Goal: Task Accomplishment & Management: Complete application form

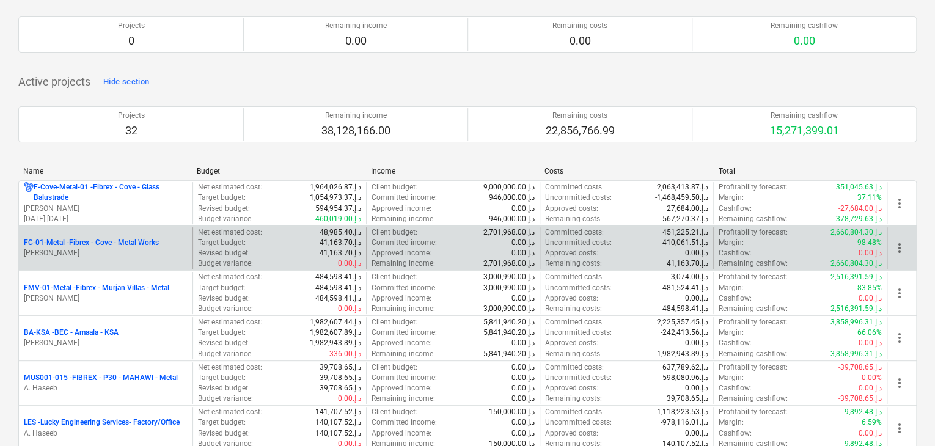
scroll to position [183, 0]
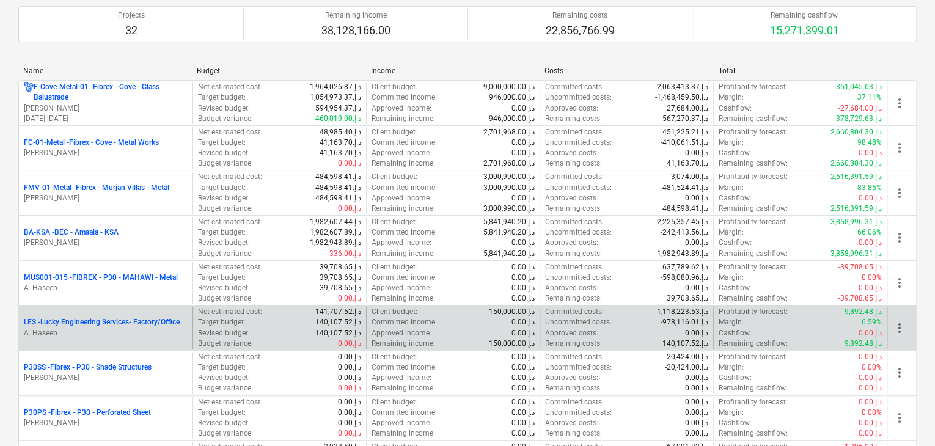
click at [114, 324] on p "LES - Lucky Engineering Services- Factory/Office" at bounding box center [102, 322] width 156 height 10
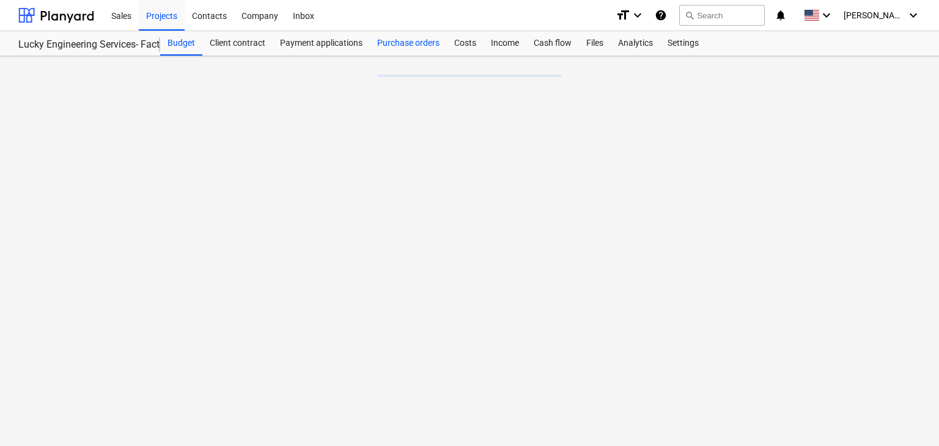
click at [413, 40] on div "Purchase orders" at bounding box center [408, 43] width 77 height 24
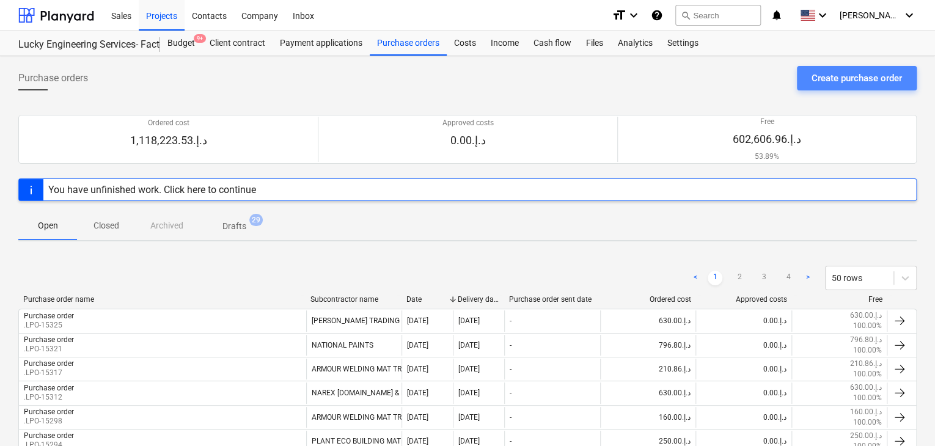
click at [853, 79] on div "Create purchase order" at bounding box center [856, 78] width 90 height 16
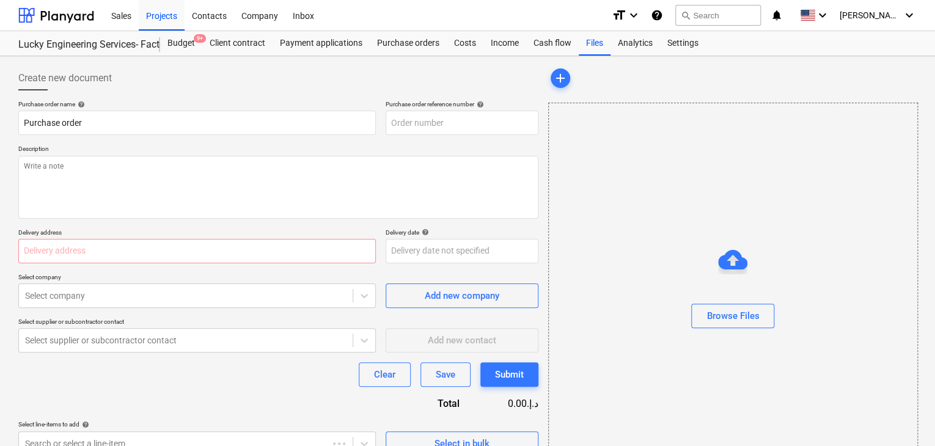
click at [423, 145] on p "Description" at bounding box center [278, 150] width 520 height 10
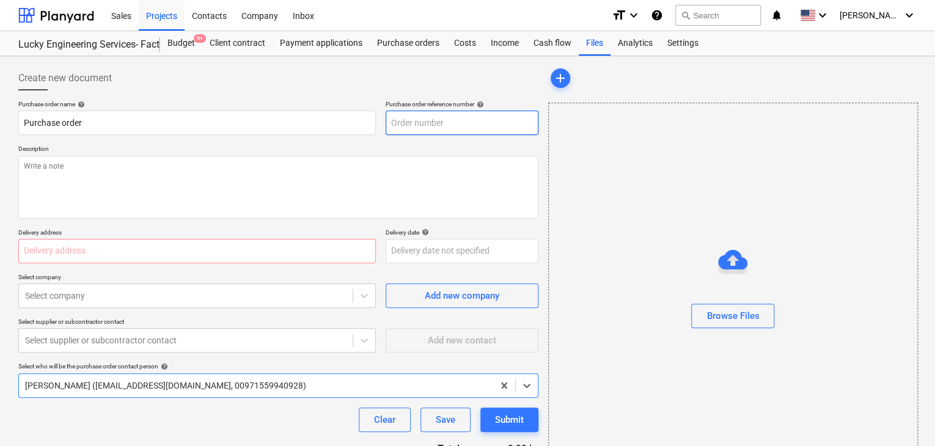
type textarea "x"
type input "LES-PO-485"
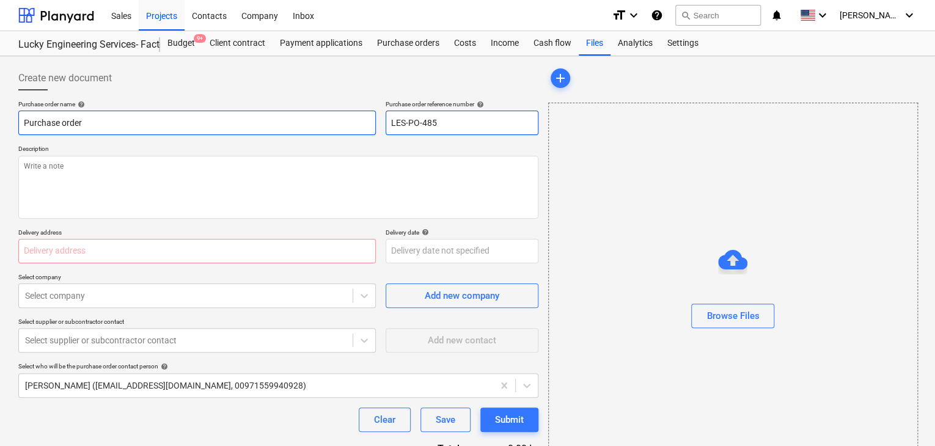
drag, startPoint x: 461, startPoint y: 122, endPoint x: 363, endPoint y: 115, distance: 98.0
click at [363, 115] on div "Purchase order name help Purchase order Purchase order reference number help LE…" at bounding box center [278, 117] width 520 height 35
type textarea "x"
type input "."
type textarea "x"
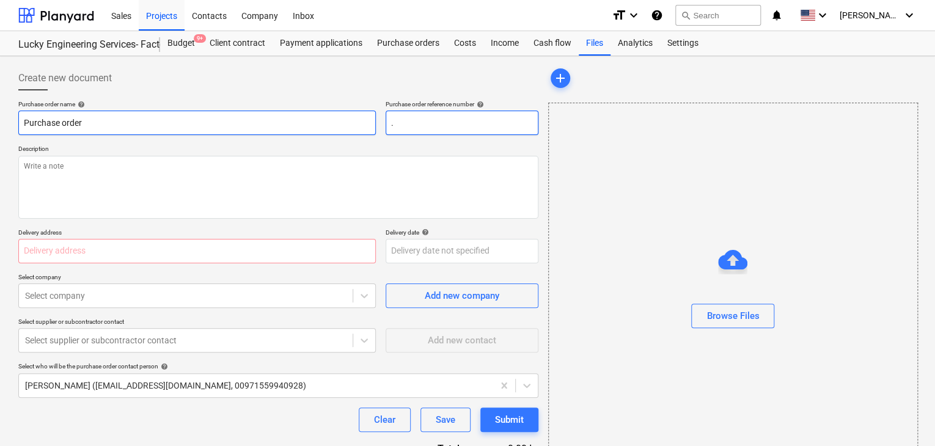
type input ".L"
type textarea "x"
type input ".LP"
type textarea "x"
type input ".LPO"
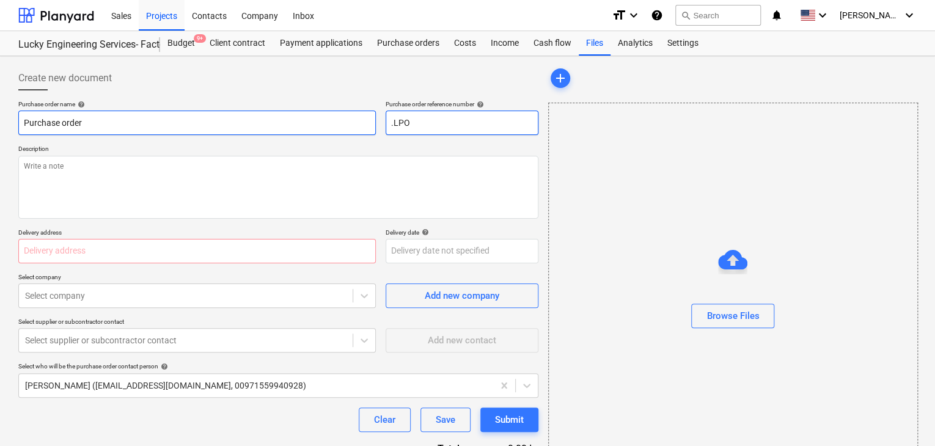
type textarea "x"
type input ".LPO-"
type textarea "x"
type input ".LPO-1"
type textarea "x"
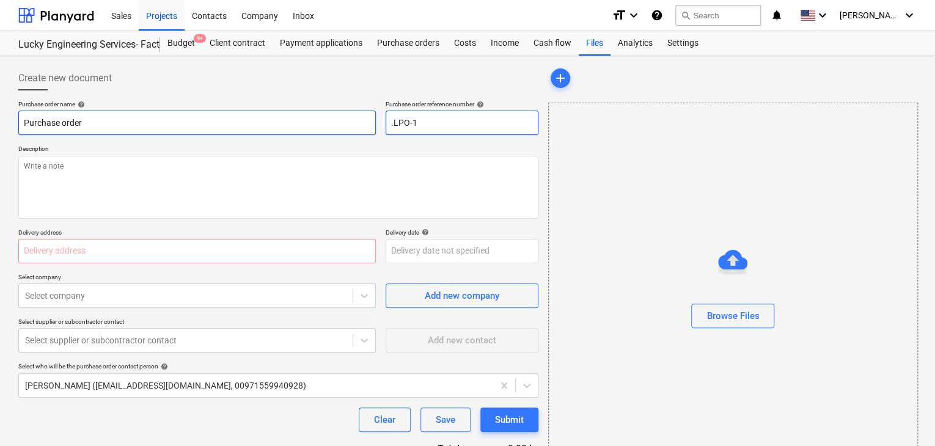
type input ".LPO-15"
type textarea "x"
type input ".LPO-153"
type textarea "x"
type input ".LPO-1533"
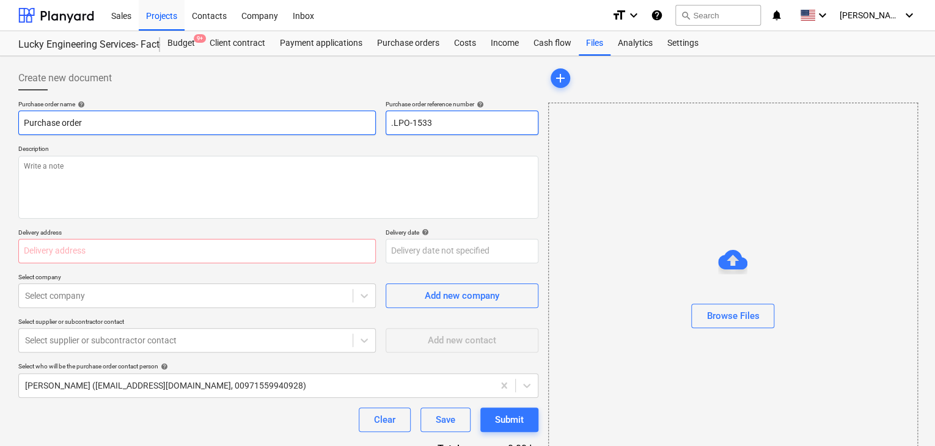
type textarea "x"
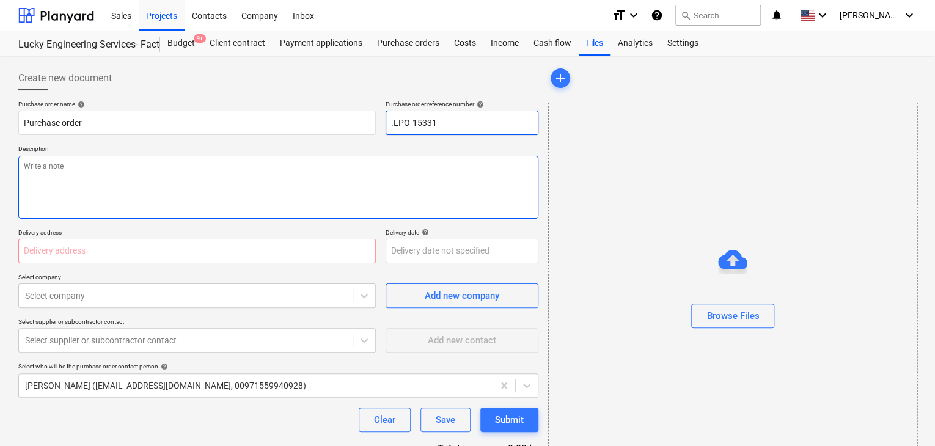
type input ".LPO-15331"
click at [264, 178] on textarea at bounding box center [278, 187] width 520 height 63
type textarea "x"
type textarea "1"
type textarea "x"
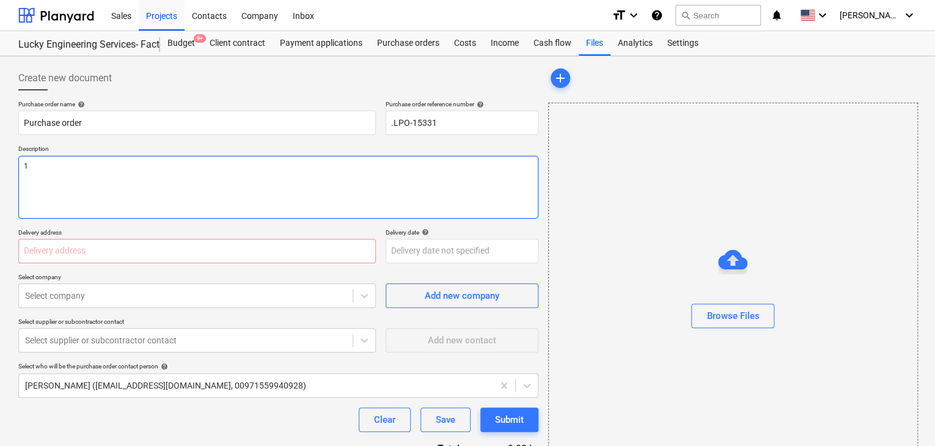
type textarea "18"
type textarea "x"
type textarea "18/"
type textarea "x"
type textarea "18/A"
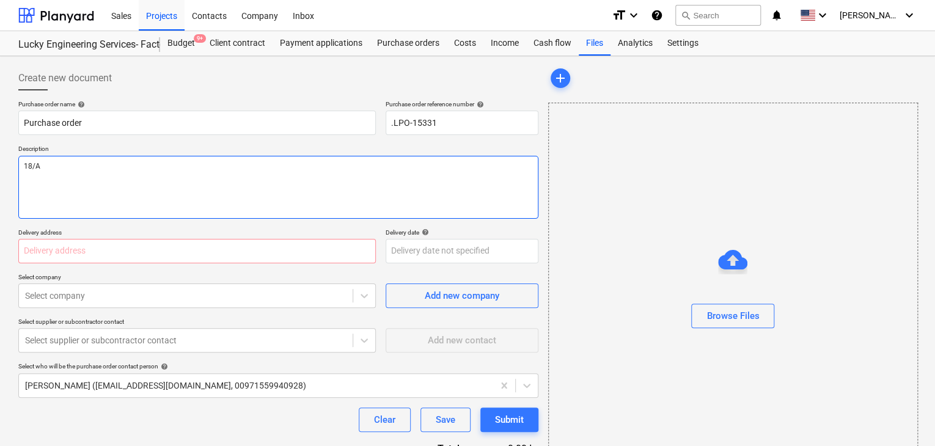
type textarea "x"
type textarea "18/AU"
type textarea "x"
type textarea "18/AUG"
type textarea "x"
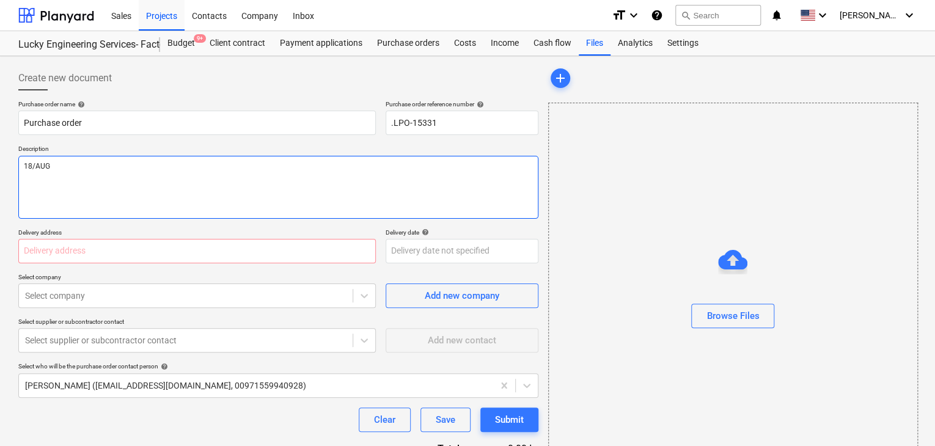
type textarea "18/AUG/"
type textarea "x"
type textarea "18/[DATE]"
type textarea "x"
type textarea "[DATE]"
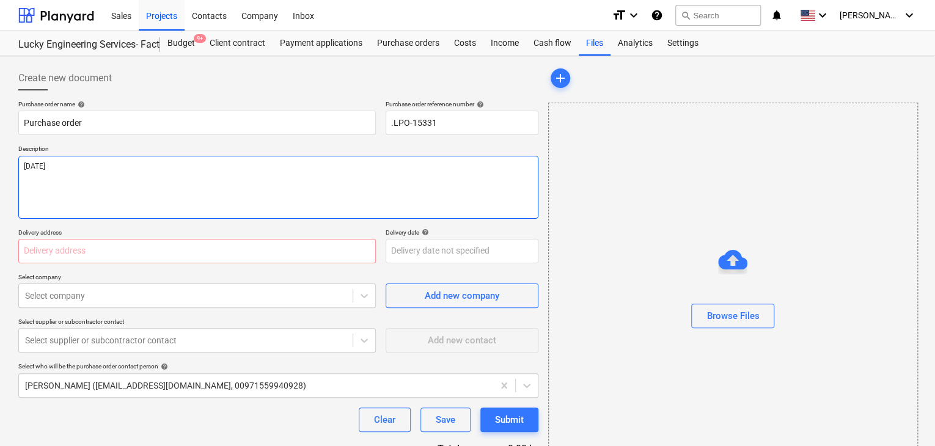
type textarea "x"
type textarea "[DATE]"
type textarea "x"
type textarea "[DATE]"
click at [185, 252] on input "text" at bounding box center [196, 251] width 357 height 24
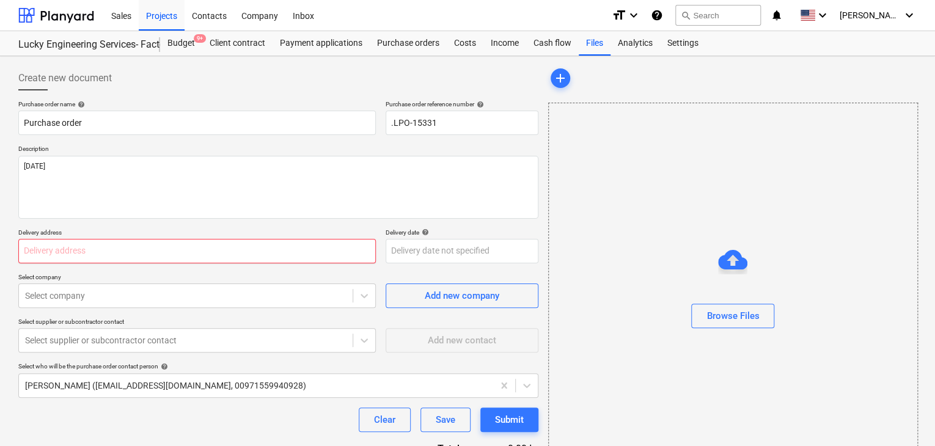
type textarea "x"
type input "L"
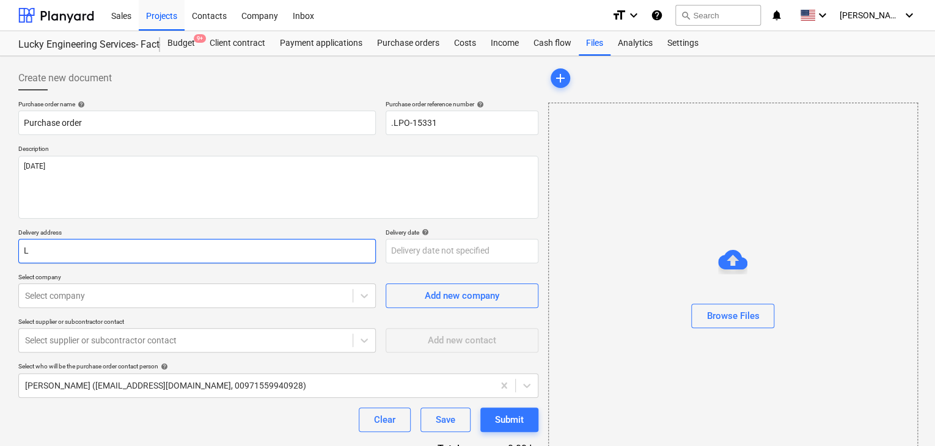
type textarea "x"
type input "LU"
type textarea "x"
type input "LUC"
type textarea "x"
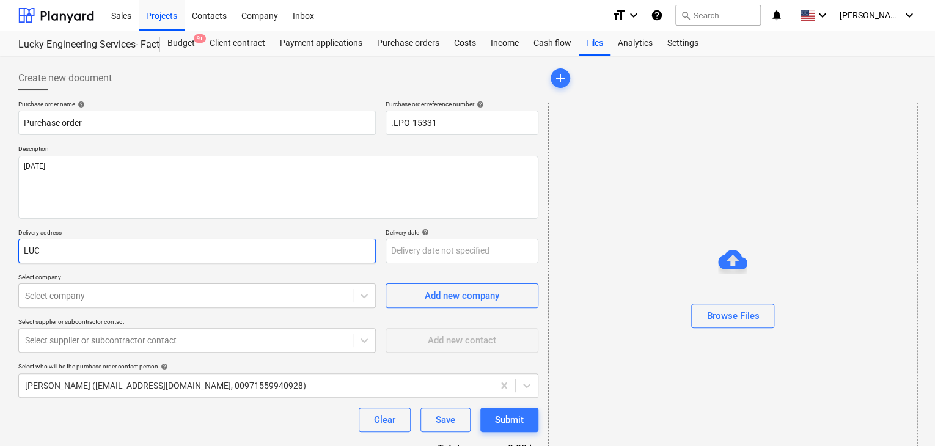
type input "LUCK"
type textarea "x"
type input "LUCKY"
type textarea "x"
type input "LUCKY"
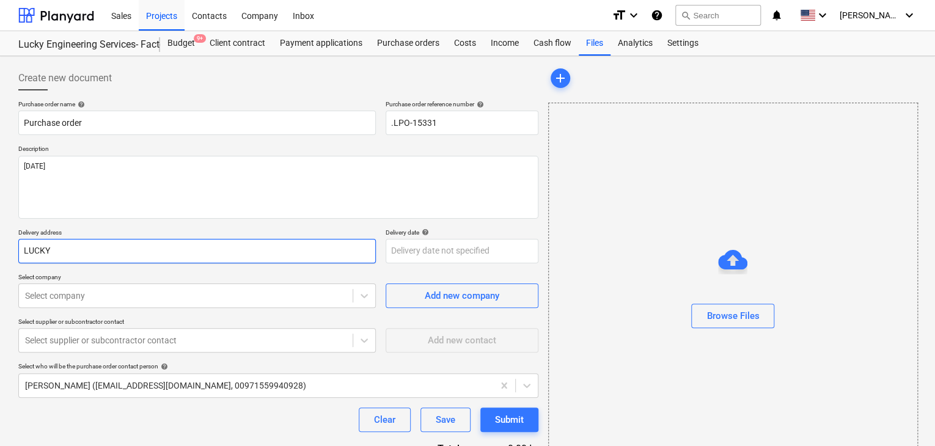
type textarea "x"
type input "LUCKY E"
type textarea "x"
type input "LUCKY EN"
type textarea "x"
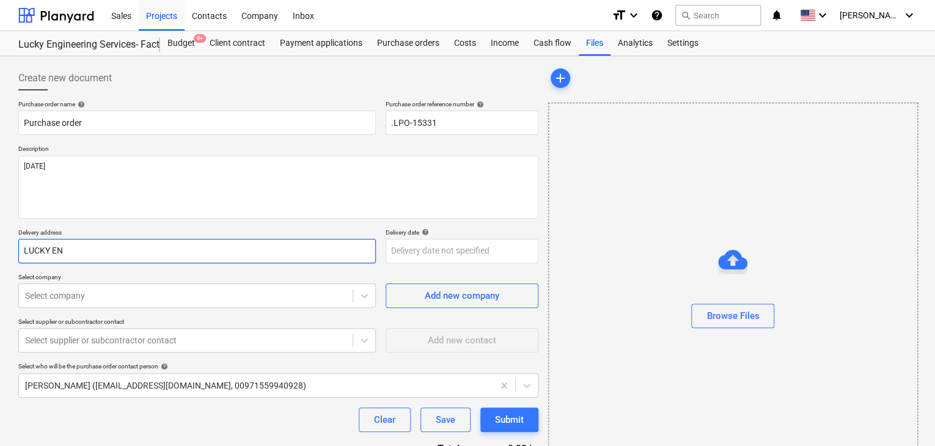
type input "LUCKY ENG"
type textarea "x"
type input "LUCKY ENGI"
type textarea "x"
type input "LUCKY ENGIN"
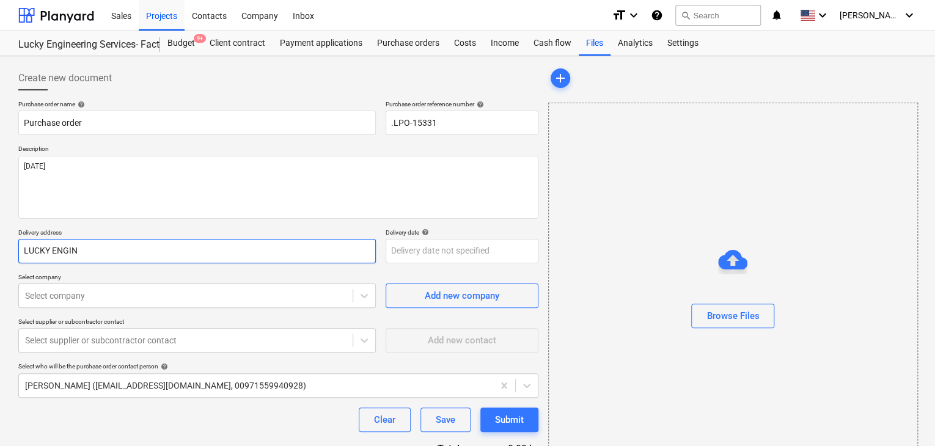
type textarea "x"
type input "LUCKY ENGINE"
type textarea "x"
type input "LUCKY ENGINEE"
type textarea "x"
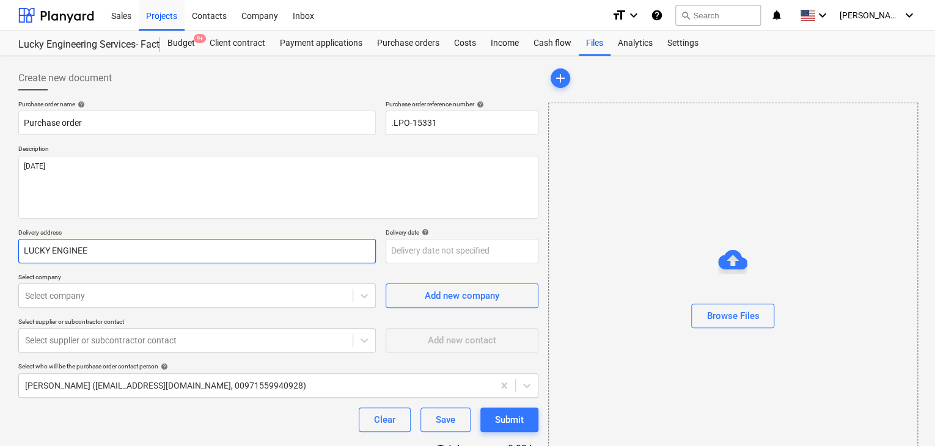
type input "LUCKY ENGINEER"
type textarea "x"
type input "LUCKY ENGINEERI"
type textarea "x"
type input "LUCKY ENGINEERIN"
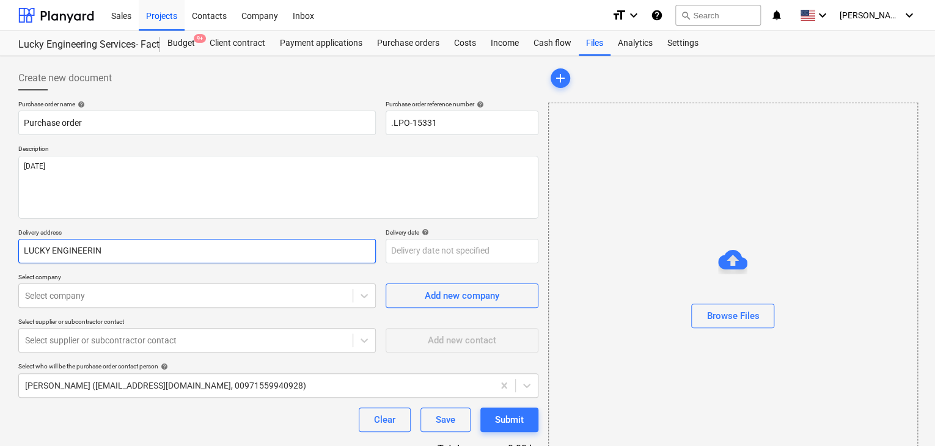
type textarea "x"
type input "LUCKY ENGINEERING"
type textarea "x"
type input "LUCKY ENGINEERING"
type textarea "x"
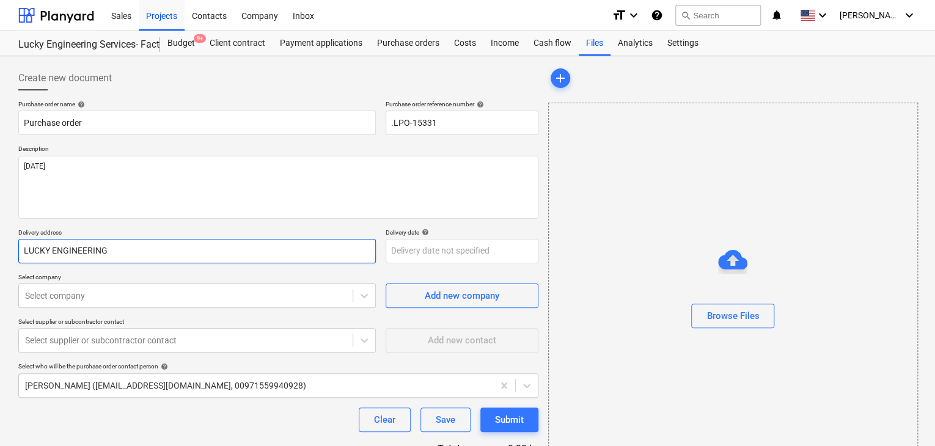
type input "LUCKY ENGINEERING S"
type textarea "x"
type input "LUCKY ENGINEERING SE"
type textarea "x"
type input "LUCKY ENGINEERING SER"
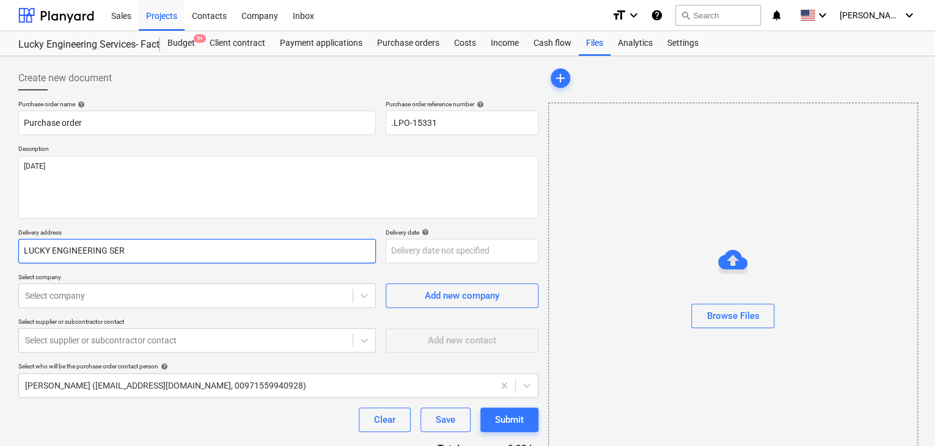
type textarea "x"
type input "LUCKY ENGINEERING SERV"
type textarea "x"
type input "LUCKY ENGINEERING SERVI"
type textarea "x"
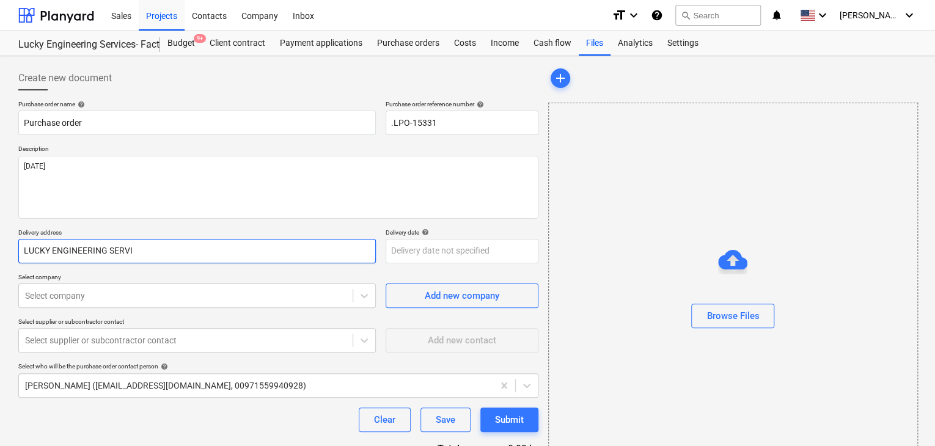
type input "LUCKY ENGINEERING SERVIC"
type textarea "x"
type input "LUCKY ENGINEERING SERVICE"
type textarea "x"
type input "LUCKY ENGINEERING SERVICES"
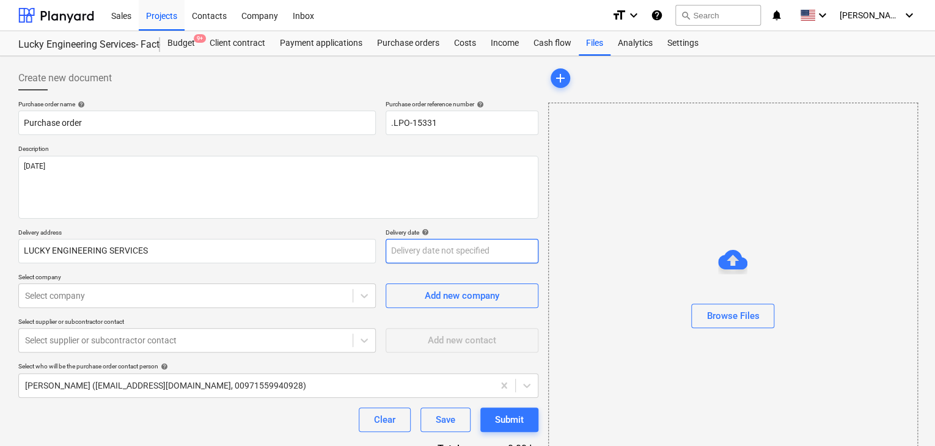
click at [411, 255] on body "Sales Projects Contacts Company Inbox format_size keyboard_arrow_down help sear…" at bounding box center [467, 223] width 935 height 446
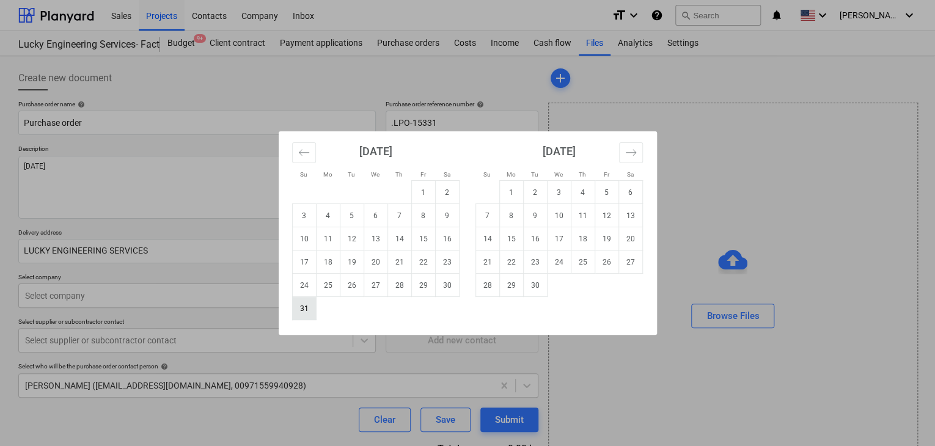
click at [303, 312] on td "31" at bounding box center [304, 308] width 24 height 23
type textarea "x"
type input "[DATE]"
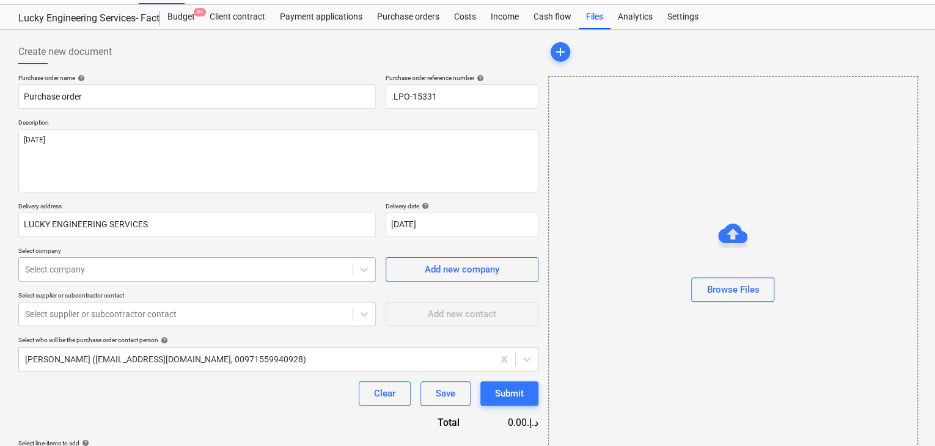
click at [205, 292] on body "Sales Projects Contacts Company Inbox format_size keyboard_arrow_down help sear…" at bounding box center [467, 197] width 935 height 446
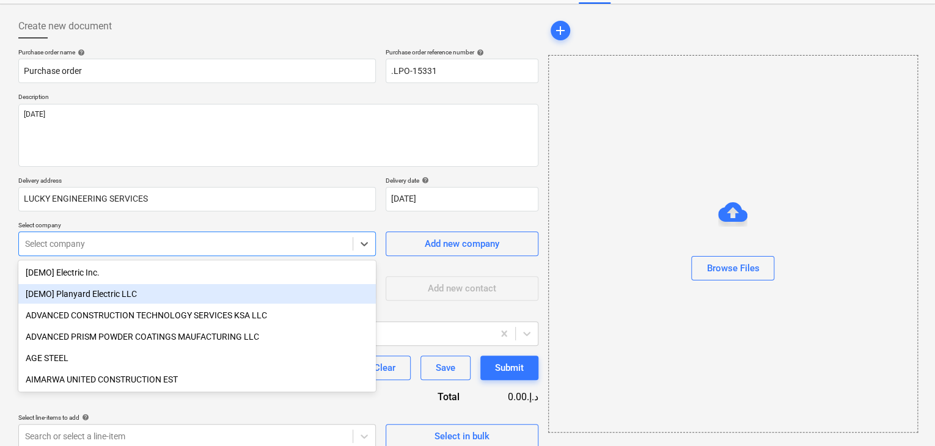
scroll to position [57, 0]
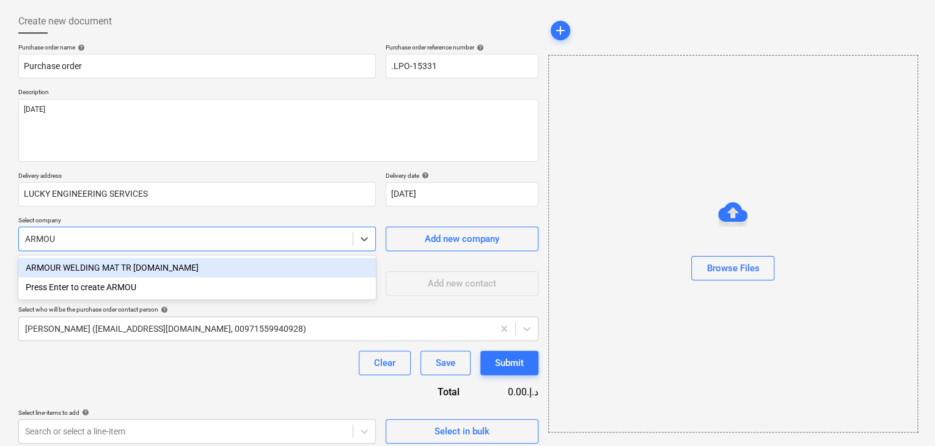
type input "ARMOUR"
click at [240, 265] on div "ARMOUR WELDING MAT TR [DOMAIN_NAME]" at bounding box center [196, 268] width 357 height 20
type textarea "x"
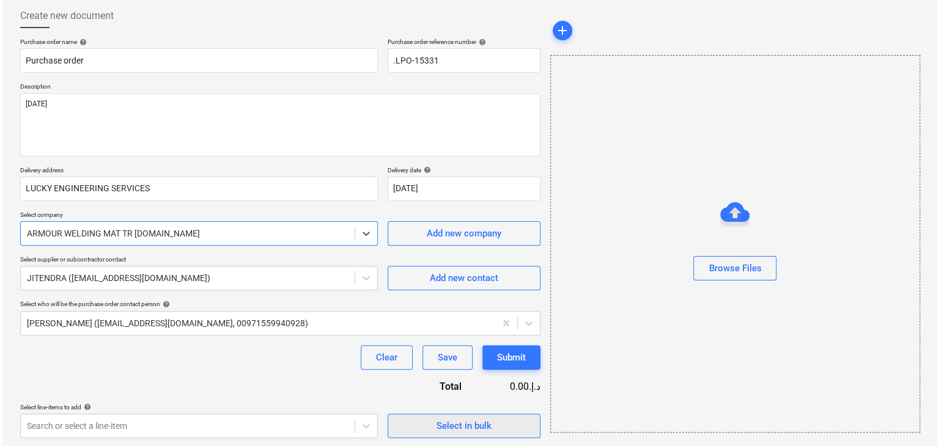
scroll to position [64, 0]
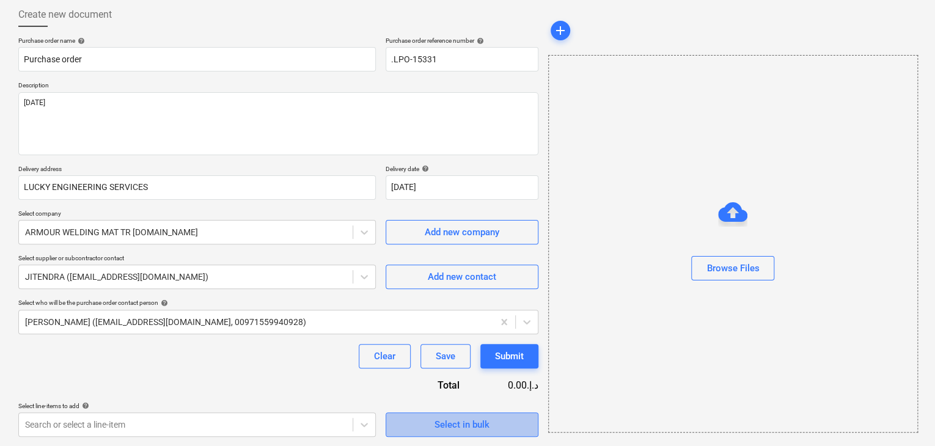
click at [458, 419] on div "Select in bulk" at bounding box center [461, 425] width 55 height 16
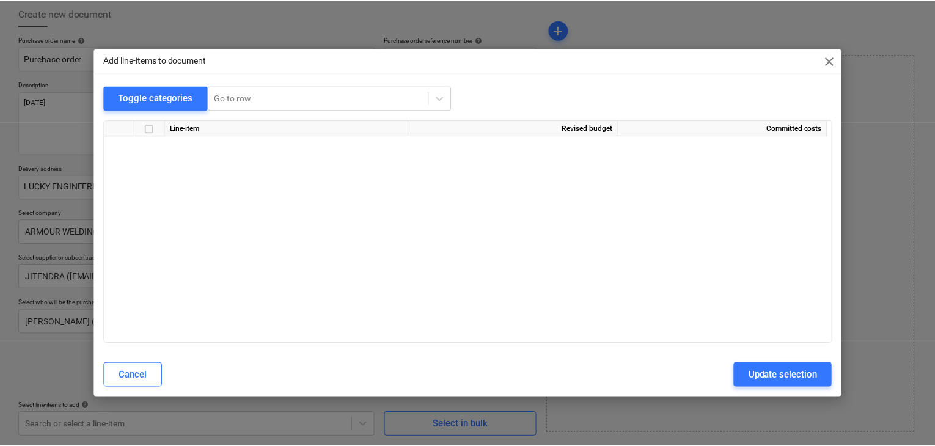
scroll to position [24083, 0]
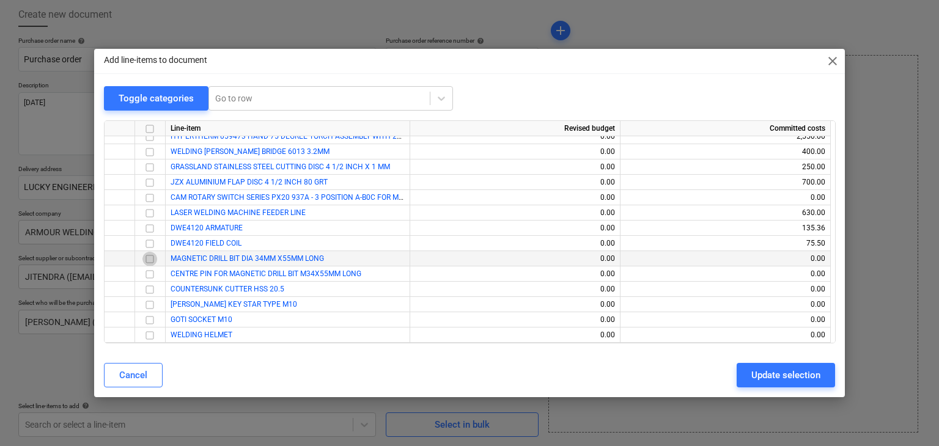
click at [151, 260] on input "checkbox" at bounding box center [149, 259] width 15 height 15
click at [147, 277] on input "checkbox" at bounding box center [149, 274] width 15 height 15
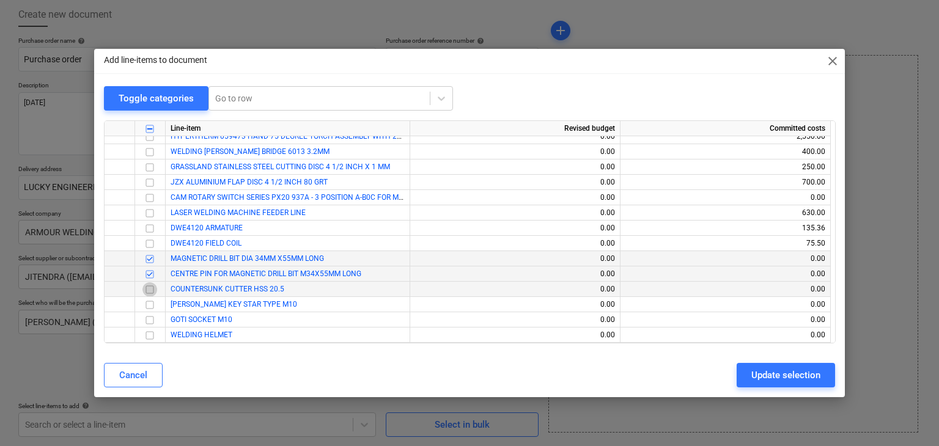
click at [152, 285] on input "checkbox" at bounding box center [149, 289] width 15 height 15
drag, startPoint x: 153, startPoint y: 303, endPoint x: 150, endPoint y: 312, distance: 9.1
click at [153, 302] on input "checkbox" at bounding box center [149, 305] width 15 height 15
click at [151, 321] on input "checkbox" at bounding box center [149, 320] width 15 height 15
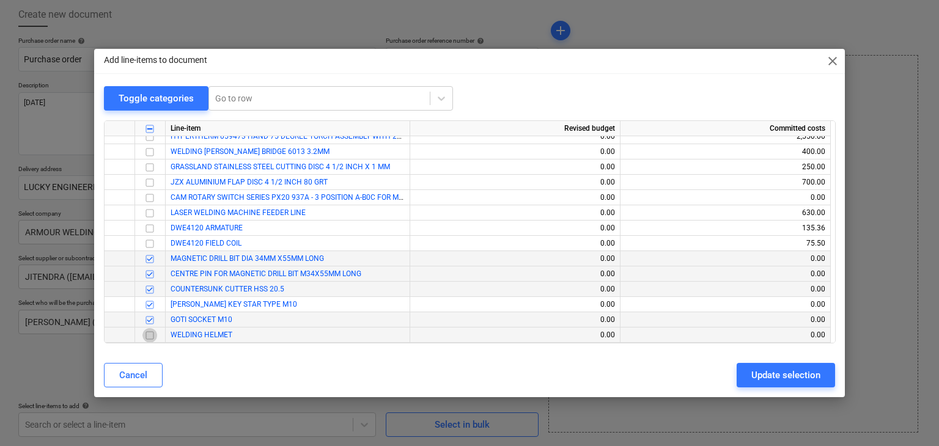
click at [145, 337] on input "checkbox" at bounding box center [149, 335] width 15 height 15
click at [741, 372] on button "Update selection" at bounding box center [785, 375] width 98 height 24
type textarea "x"
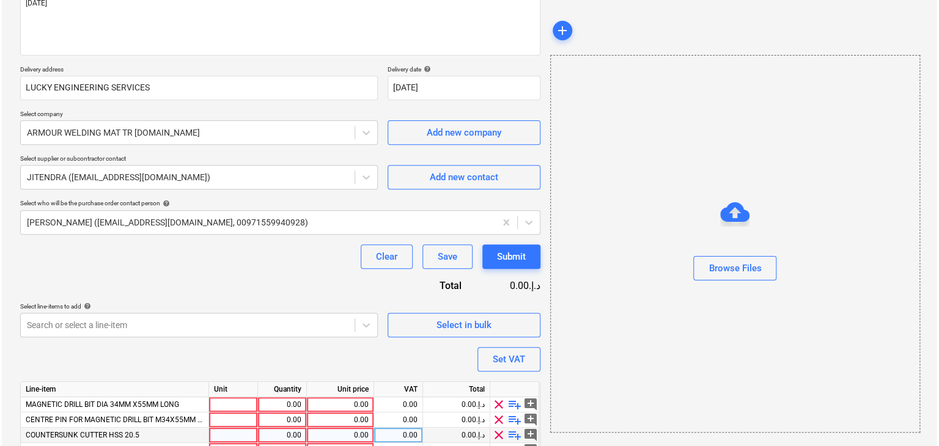
scroll to position [255, 0]
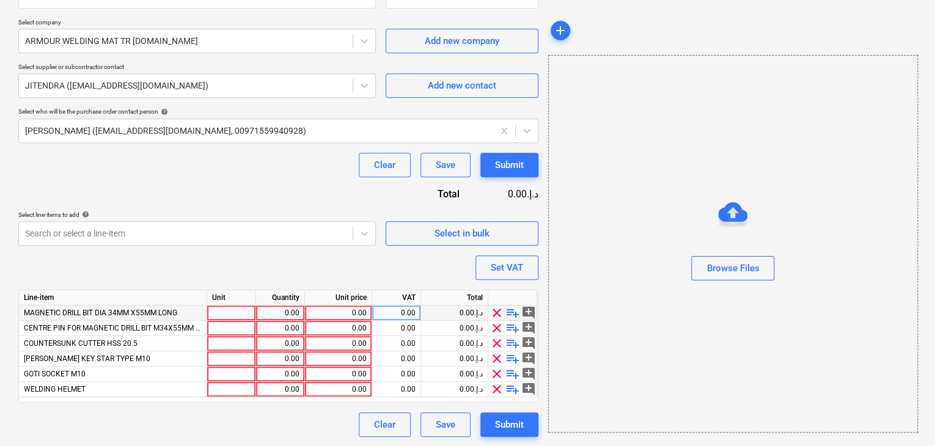
click at [221, 312] on div at bounding box center [231, 313] width 49 height 15
type input "NOS"
type textarea "x"
type input "NOS"
type textarea "x"
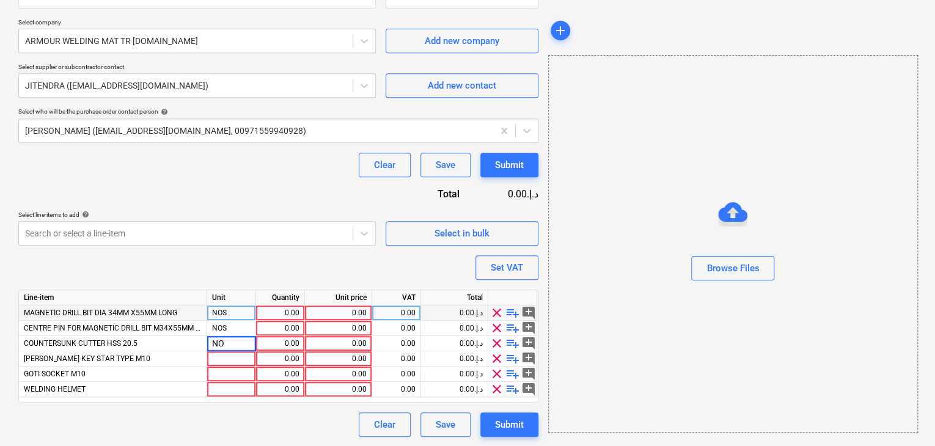
type input "NOS"
type textarea "x"
type input "NOS"
type textarea "x"
type input "NOS"
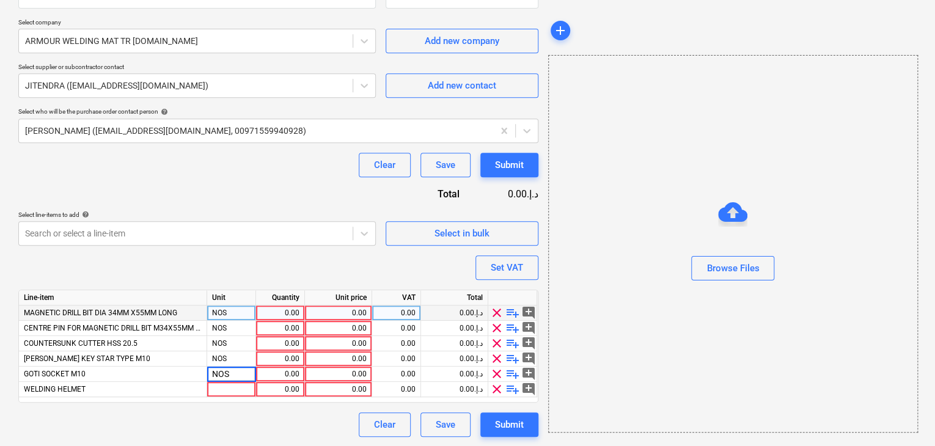
type textarea "x"
type input "NOS"
type textarea "x"
click at [279, 311] on div "0.00" at bounding box center [280, 313] width 38 height 15
type input "4"
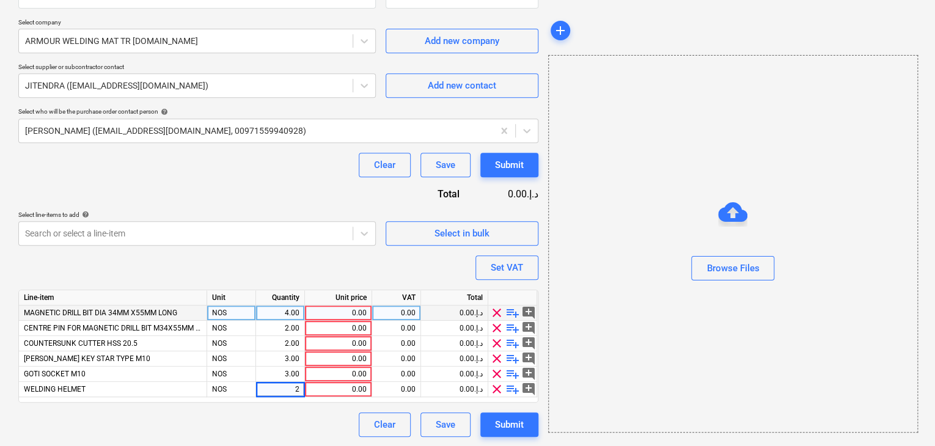
type textarea "x"
click at [342, 311] on div "0.00" at bounding box center [338, 313] width 57 height 15
type input "78"
type textarea "x"
type input "15"
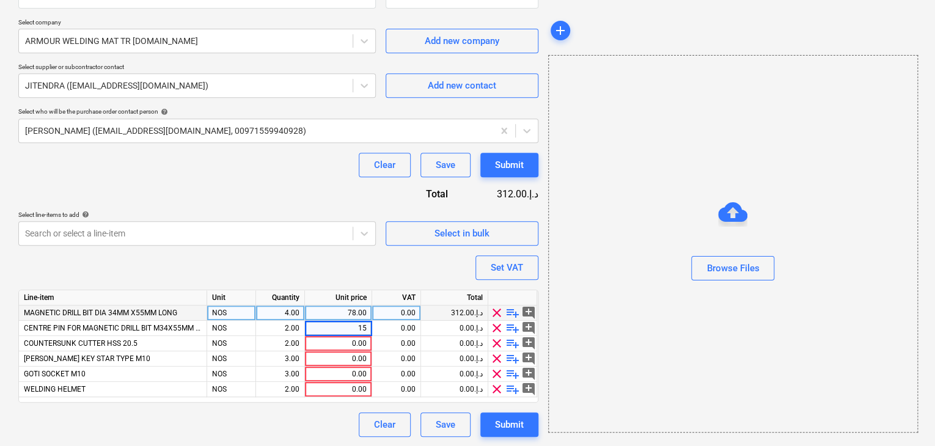
type textarea "x"
type input "35"
type textarea "x"
type input "14"
type textarea "x"
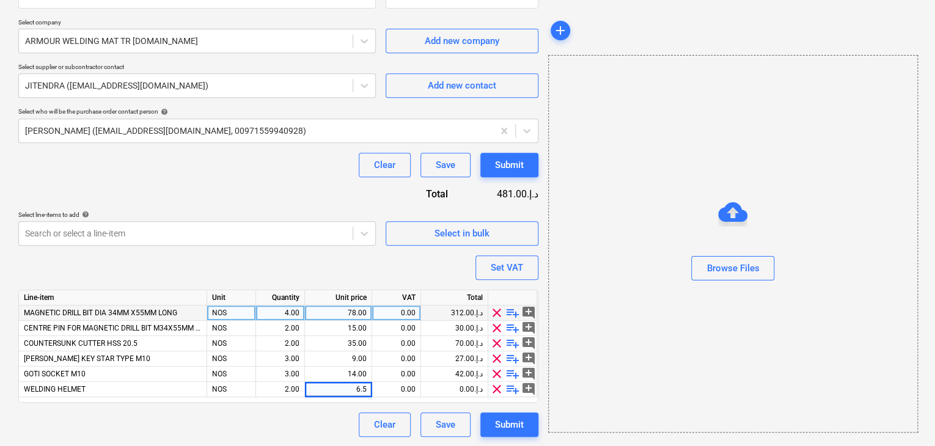
type input "6.50"
type textarea "x"
click at [659, 245] on div at bounding box center [733, 246] width 368 height 20
click at [526, 267] on button "Set VAT" at bounding box center [506, 267] width 63 height 24
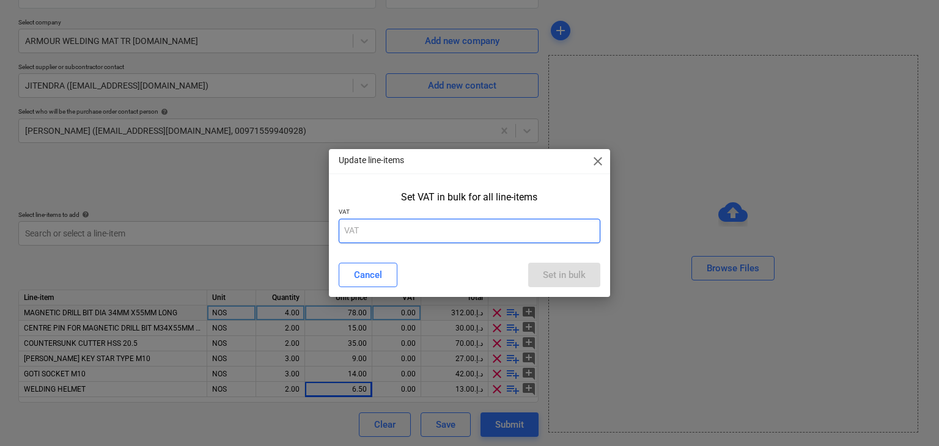
click at [360, 238] on input "text" at bounding box center [470, 231] width 262 height 24
type input "5"
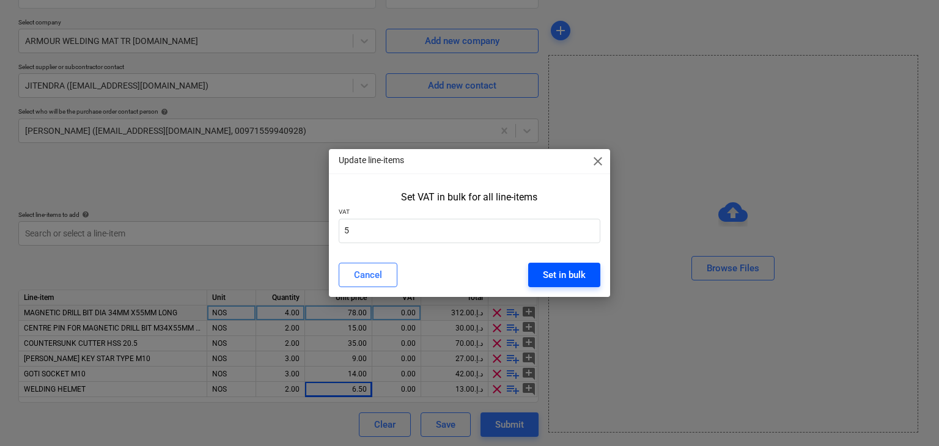
click at [581, 267] on div "Set in bulk" at bounding box center [564, 275] width 43 height 16
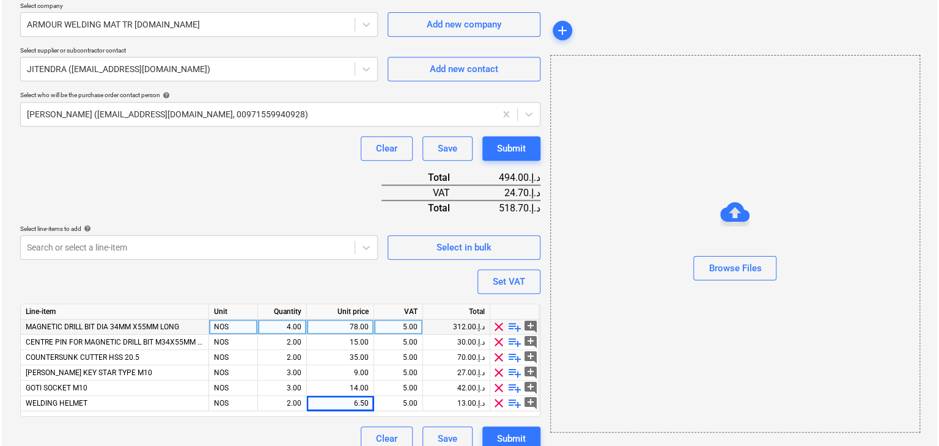
scroll to position [285, 0]
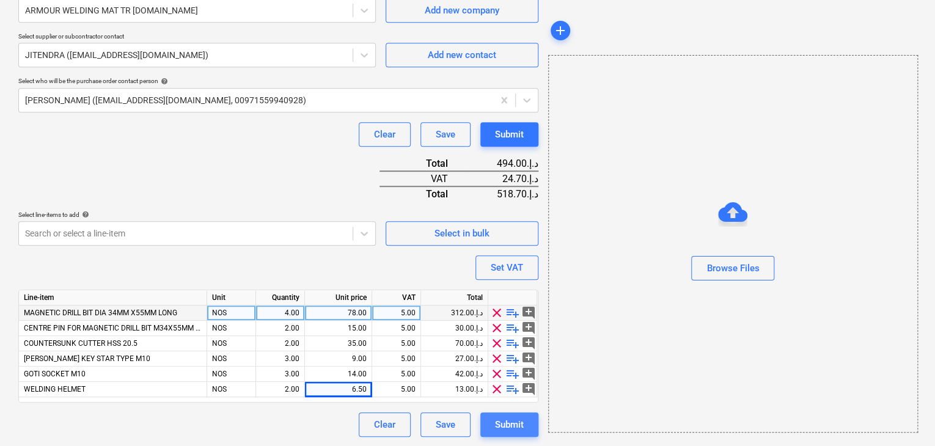
click at [495, 423] on div "Submit" at bounding box center [509, 425] width 29 height 16
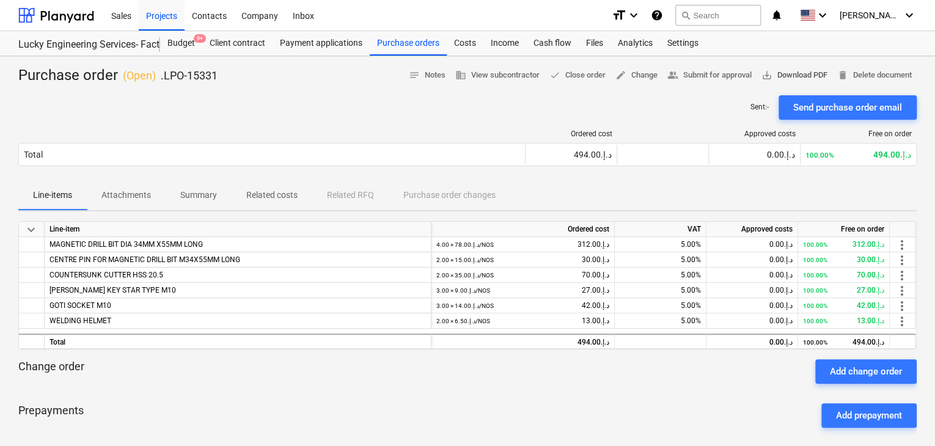
click at [794, 77] on span "save_alt Download PDF" at bounding box center [794, 75] width 66 height 14
drag, startPoint x: 406, startPoint y: 52, endPoint x: 393, endPoint y: 51, distance: 12.9
click at [406, 52] on div "Purchase orders" at bounding box center [408, 43] width 77 height 24
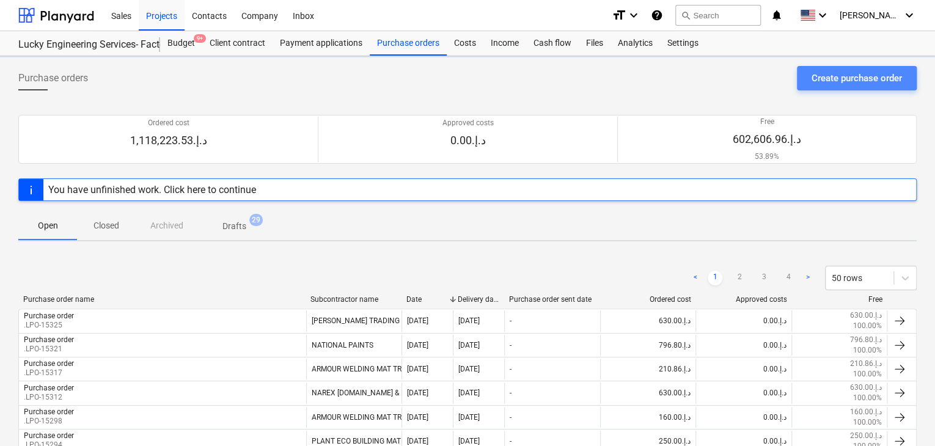
click at [824, 76] on div "Create purchase order" at bounding box center [856, 78] width 90 height 16
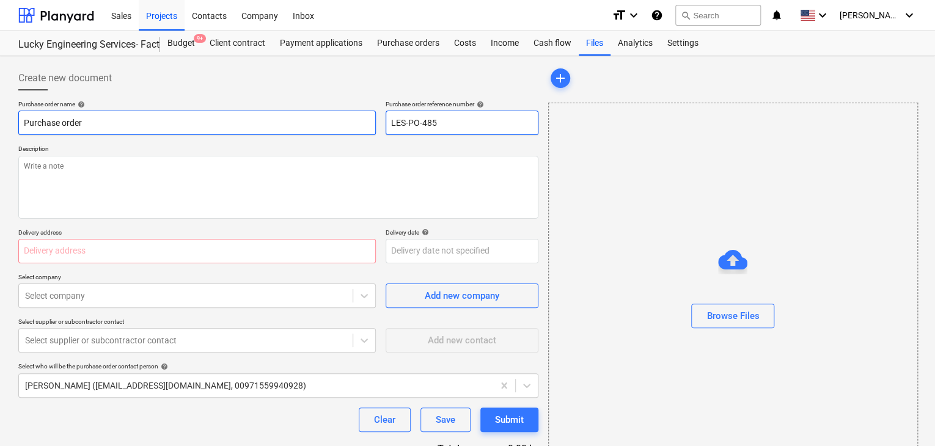
drag, startPoint x: 450, startPoint y: 128, endPoint x: 367, endPoint y: 122, distance: 83.3
click at [367, 122] on div "Purchase order name help Purchase order Purchase order reference number help LE…" at bounding box center [278, 117] width 520 height 35
type textarea "x"
type input "."
type textarea "x"
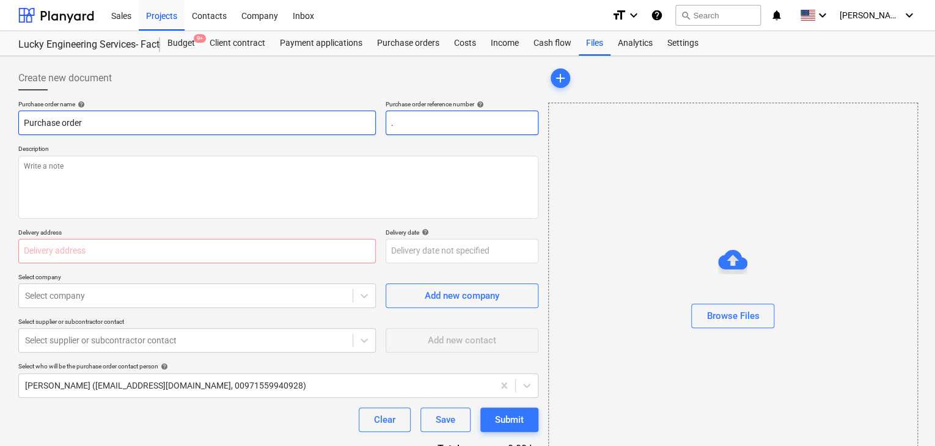
type input ".L"
type textarea "x"
type input ".LP"
type textarea "x"
type input ".LPO"
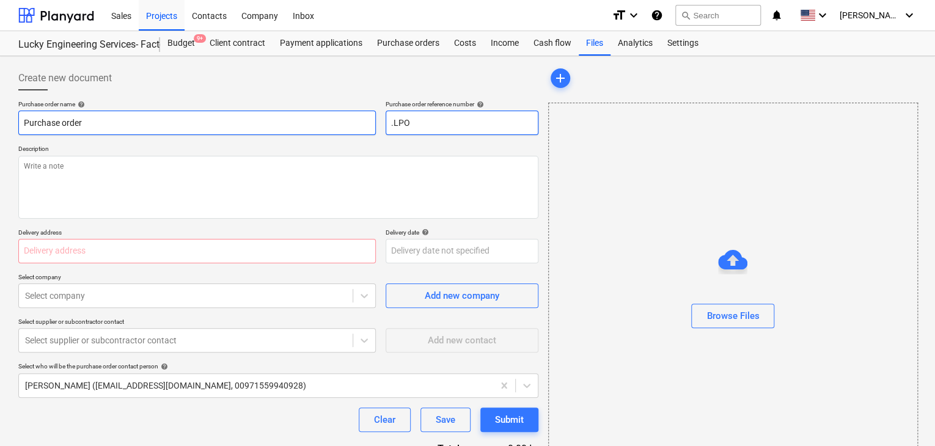
type textarea "x"
type input ".LPO-"
type textarea "x"
type input ".LPO-1"
type textarea "x"
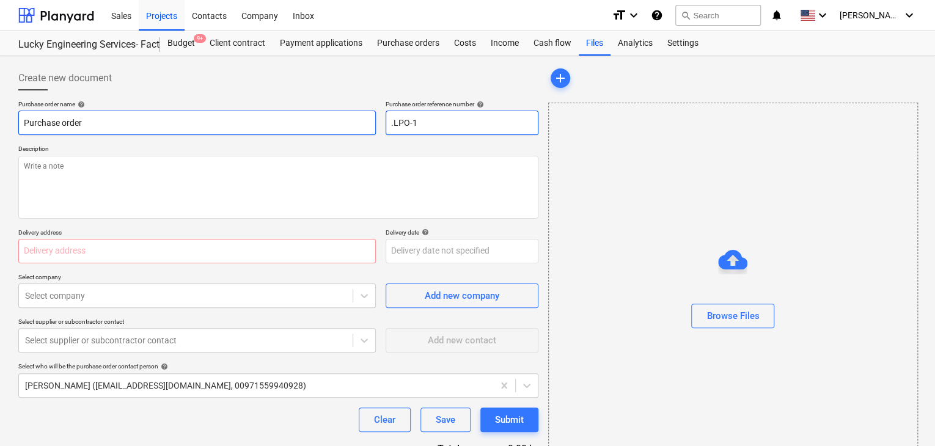
type input ".LPO-15"
type textarea "x"
type input ".LPO-153"
type textarea "x"
type input ".LPO-1533"
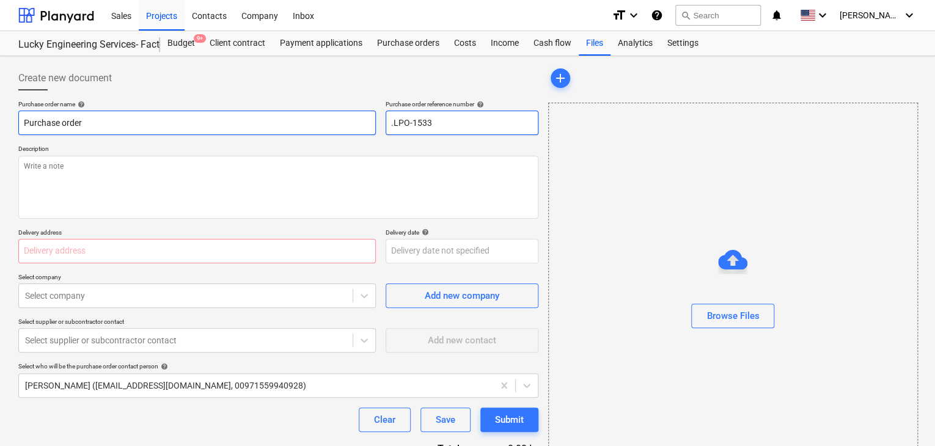
type textarea "x"
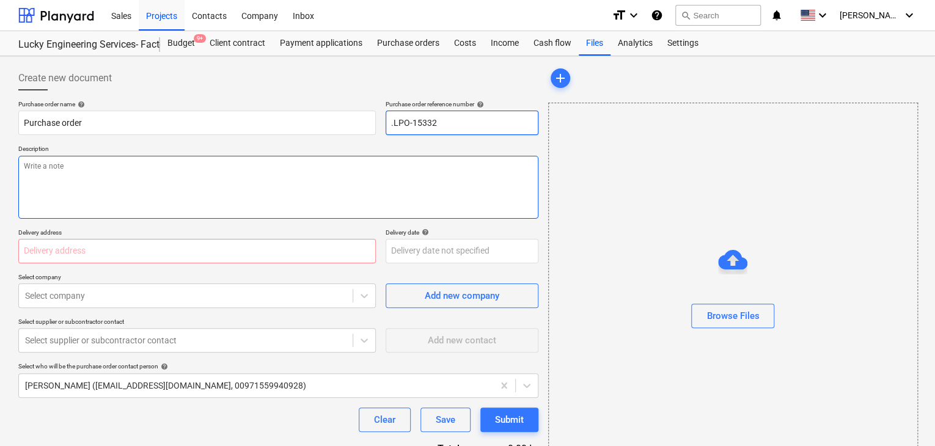
type input ".LPO-15332"
click at [227, 156] on textarea at bounding box center [278, 187] width 520 height 63
type textarea "x"
type textarea "1"
type textarea "x"
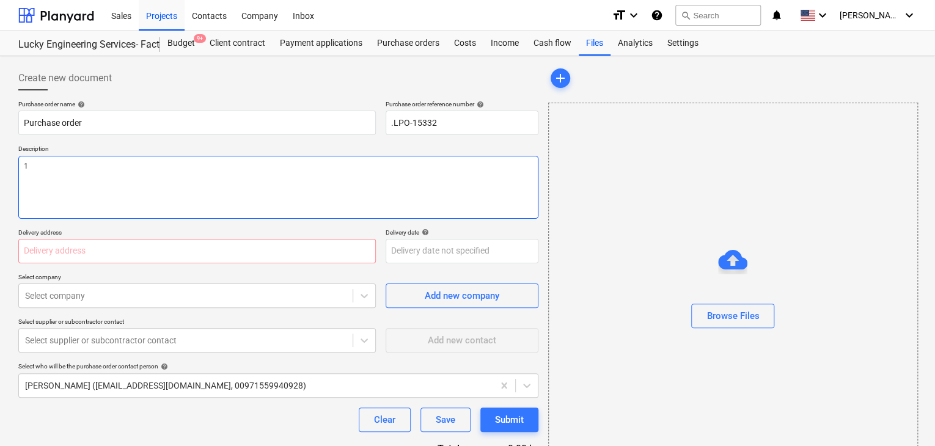
type textarea "18"
type textarea "x"
type textarea "18/"
type textarea "x"
type textarea "18/A"
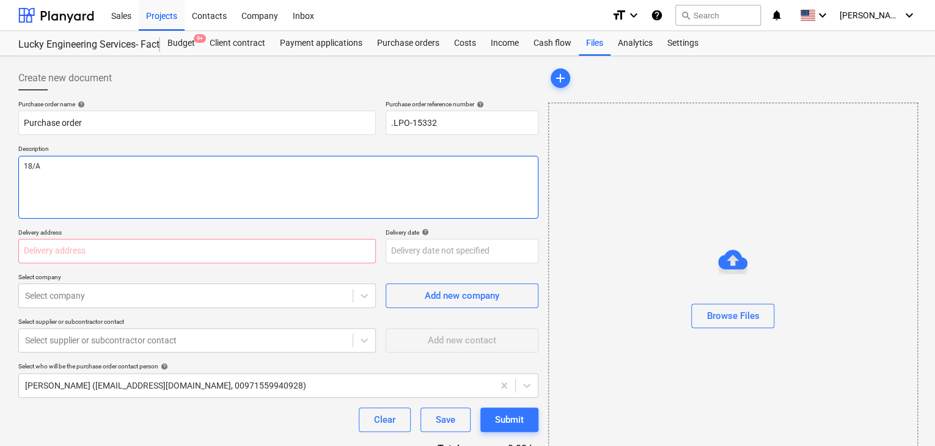
type textarea "x"
type textarea "18/AU"
type textarea "x"
type textarea "18/AUG"
type textarea "x"
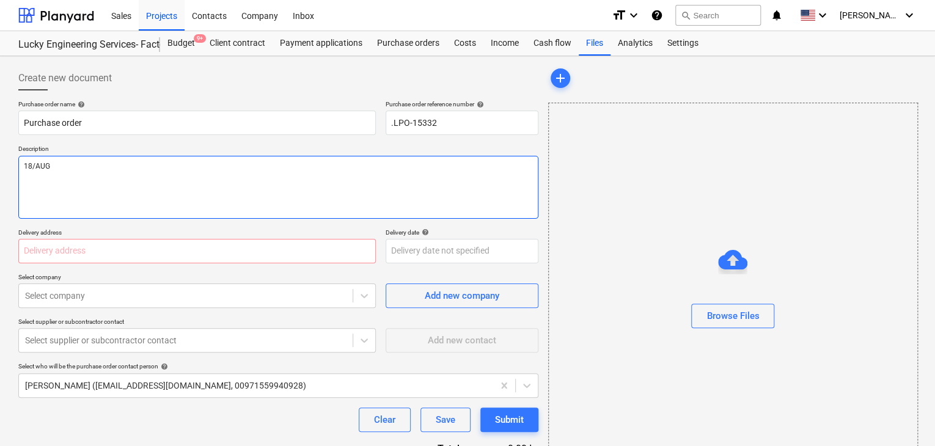
type textarea "18/AUG/"
type textarea "x"
type textarea "18/[DATE]"
type textarea "x"
type textarea "[DATE]"
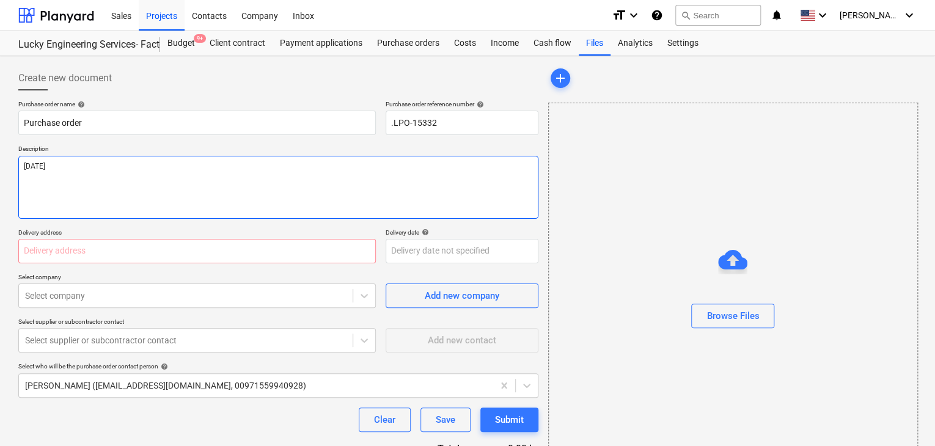
type textarea "x"
type textarea "[DATE]"
type textarea "x"
type textarea "[DATE]"
click at [100, 260] on input "text" at bounding box center [196, 251] width 357 height 24
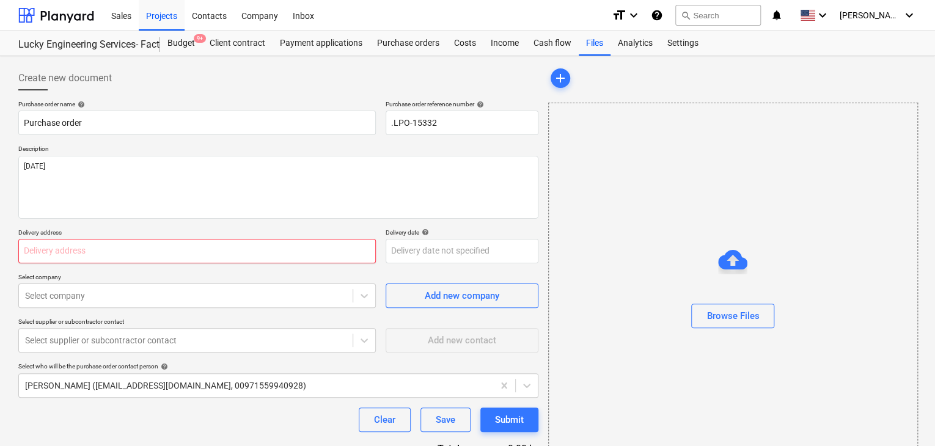
type textarea "x"
type input "L"
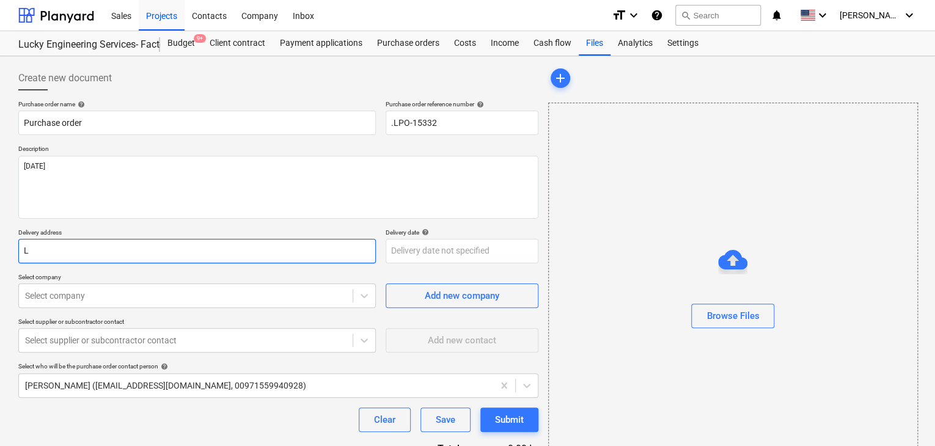
type textarea "x"
type input "LU"
type textarea "x"
type input "LUC"
type textarea "x"
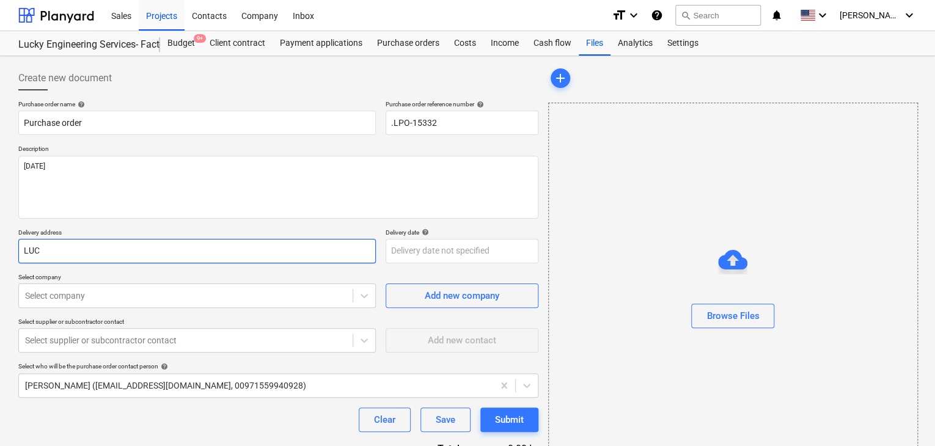
type input "LU"
type textarea "x"
type input "L"
type textarea "x"
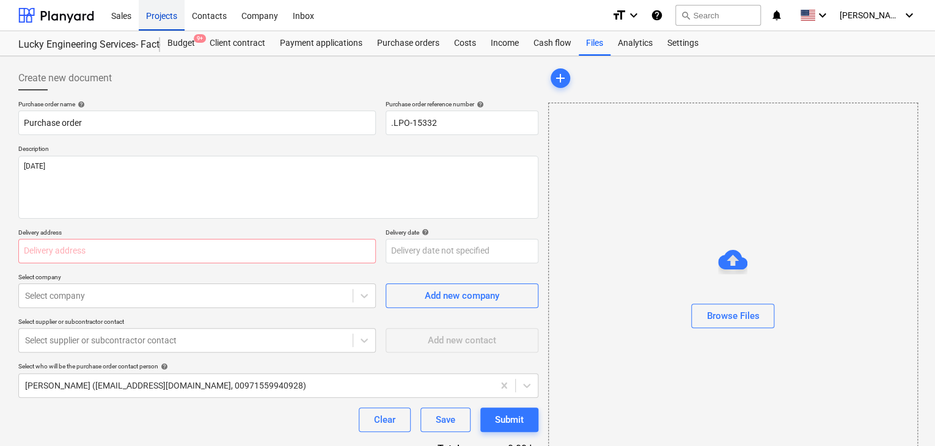
type textarea "x"
click at [163, 20] on div "Projects" at bounding box center [162, 14] width 46 height 31
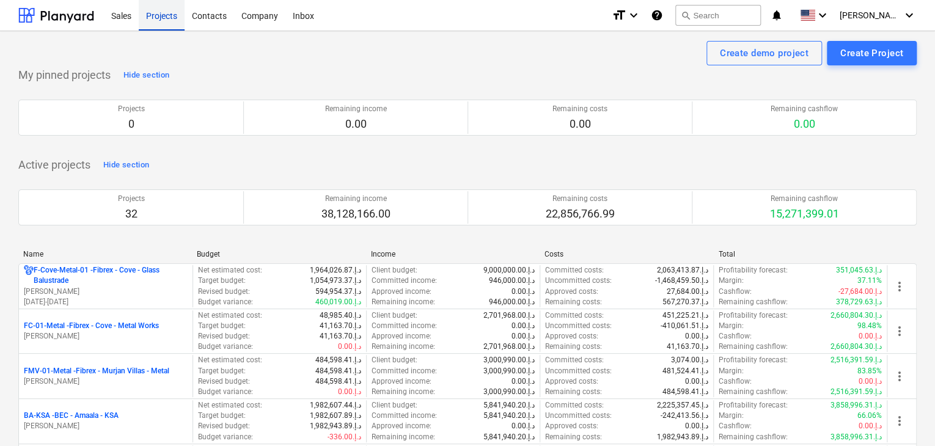
click at [161, 25] on div "Projects" at bounding box center [162, 14] width 46 height 31
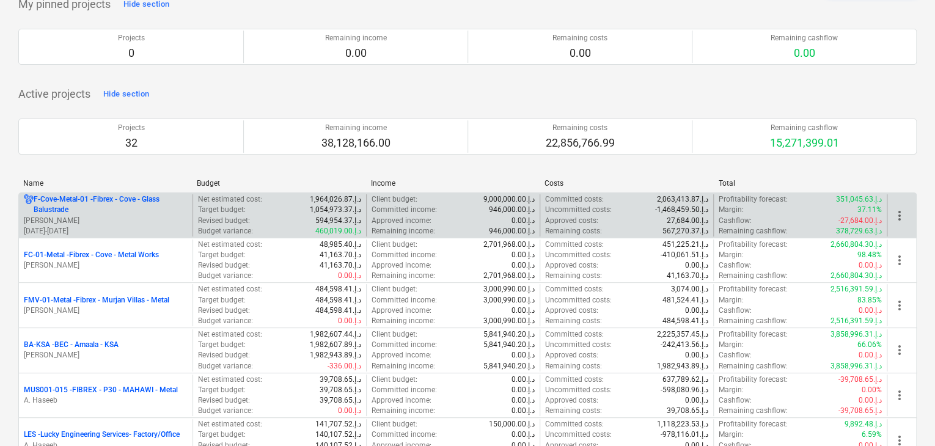
scroll to position [122, 0]
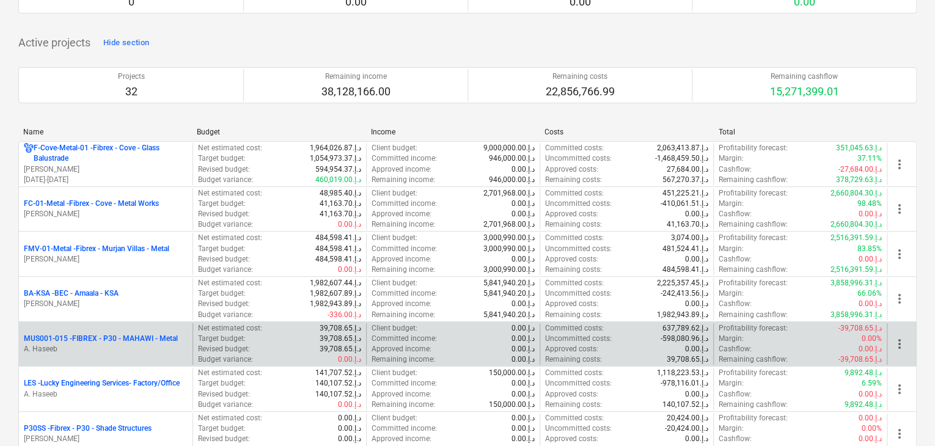
click at [92, 353] on p "A. Haseeb" at bounding box center [106, 349] width 164 height 10
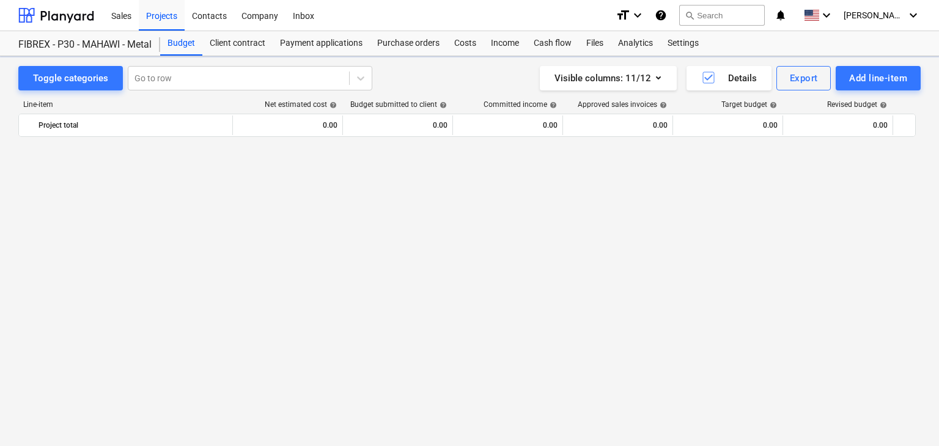
scroll to position [7188, 0]
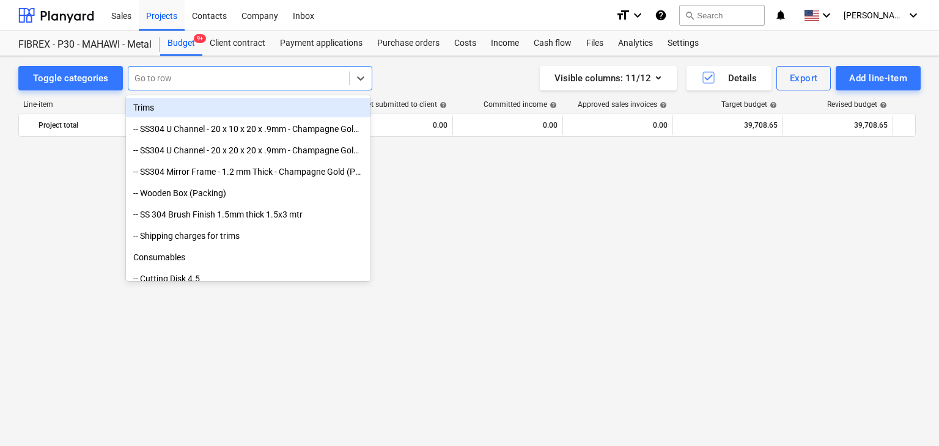
click at [208, 89] on div "Go to row" at bounding box center [250, 78] width 244 height 24
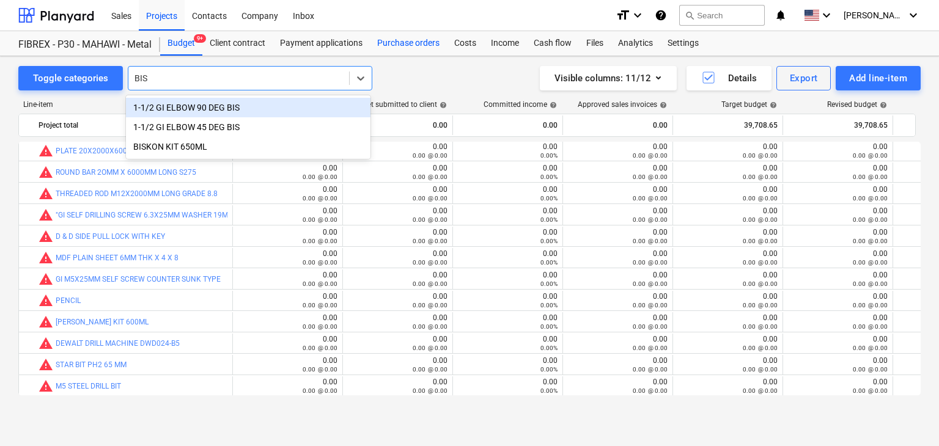
type input "BIS"
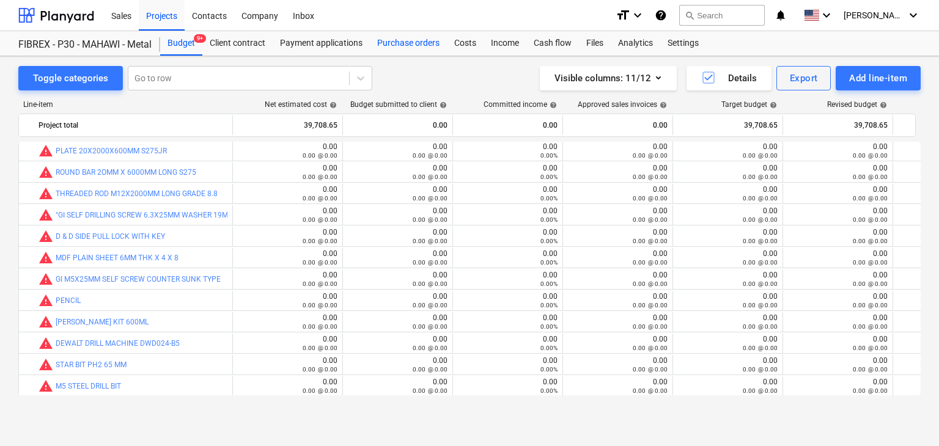
click at [413, 45] on div "Purchase orders" at bounding box center [408, 43] width 77 height 24
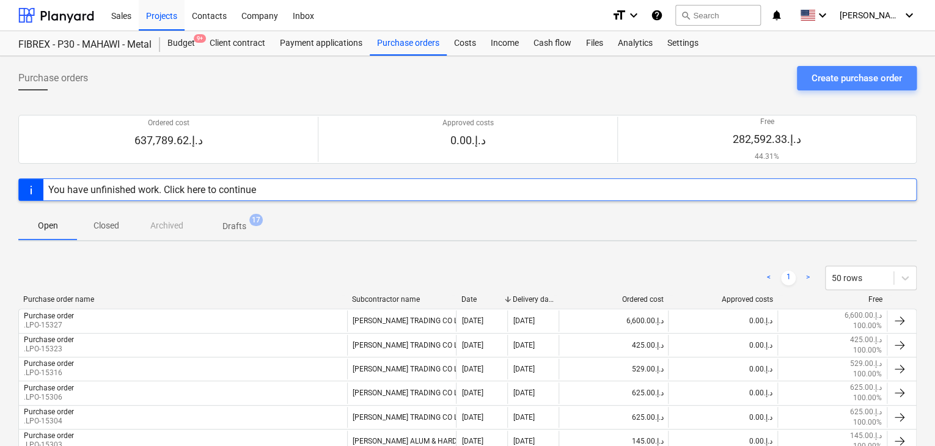
click at [838, 78] on div "Create purchase order" at bounding box center [856, 78] width 90 height 16
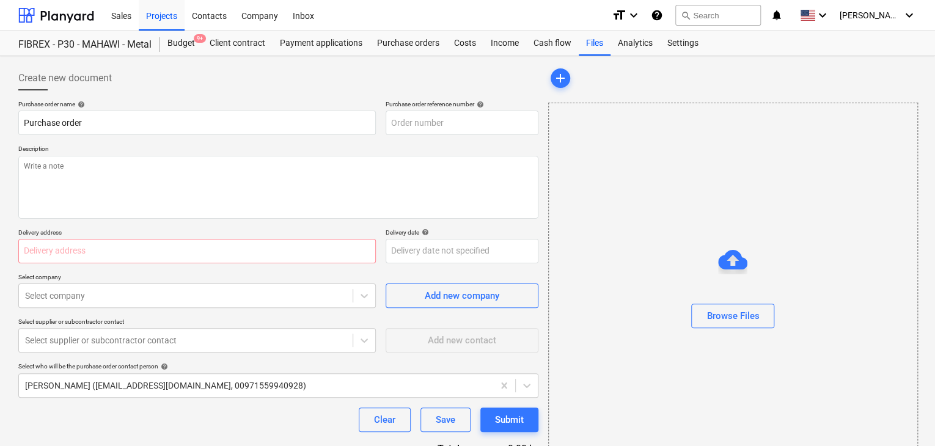
click at [367, 142] on div "Purchase order name help Purchase order Purchase order reference number help De…" at bounding box center [278, 300] width 520 height 400
type textarea "x"
type input "MUS001-015-PO-270"
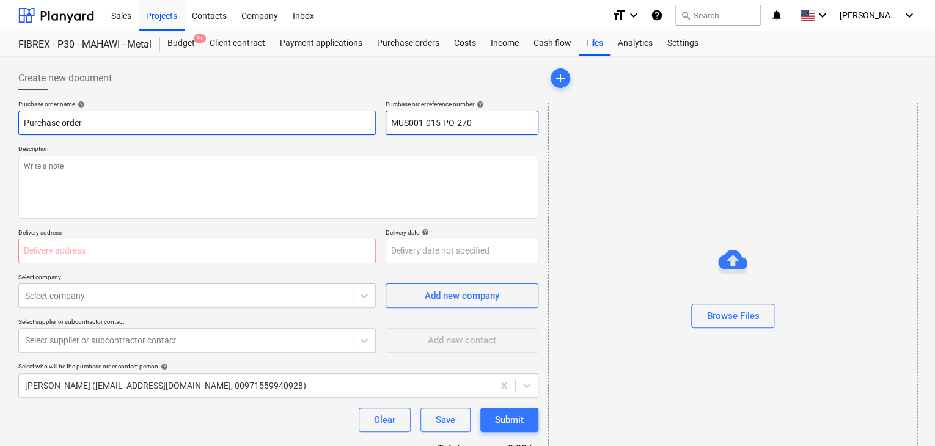
drag, startPoint x: 496, startPoint y: 120, endPoint x: 360, endPoint y: 120, distance: 135.7
click at [360, 120] on div "Purchase order name help Purchase order Purchase order reference number help MU…" at bounding box center [278, 117] width 520 height 35
type textarea "x"
type input "."
type textarea "x"
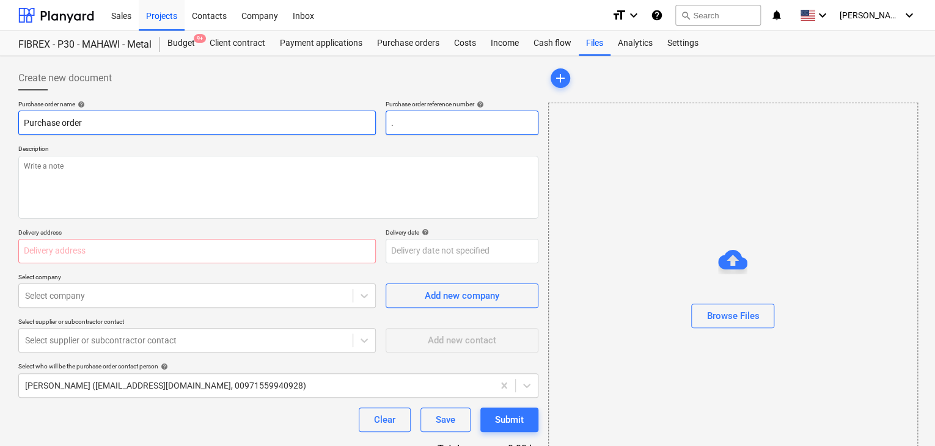
type input ".L"
type textarea "x"
type input ".LP"
type textarea "x"
type input ".LPO"
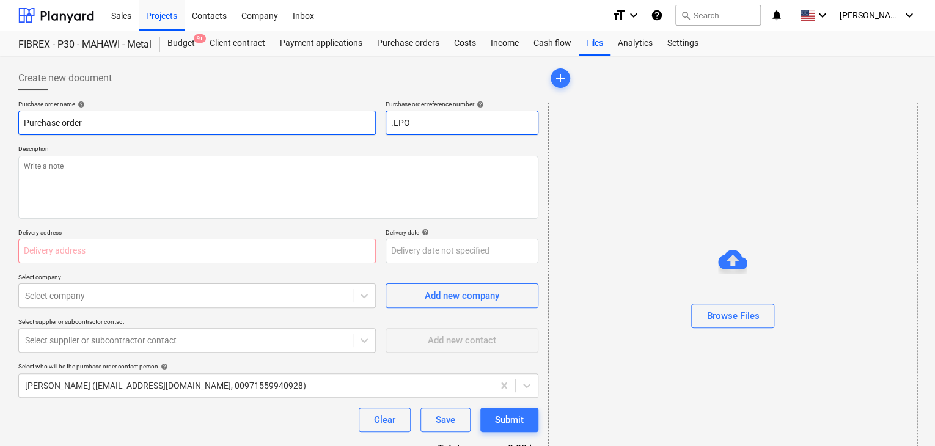
type textarea "x"
type input ".LPO-"
type textarea "x"
type input ".LPO-1"
type textarea "x"
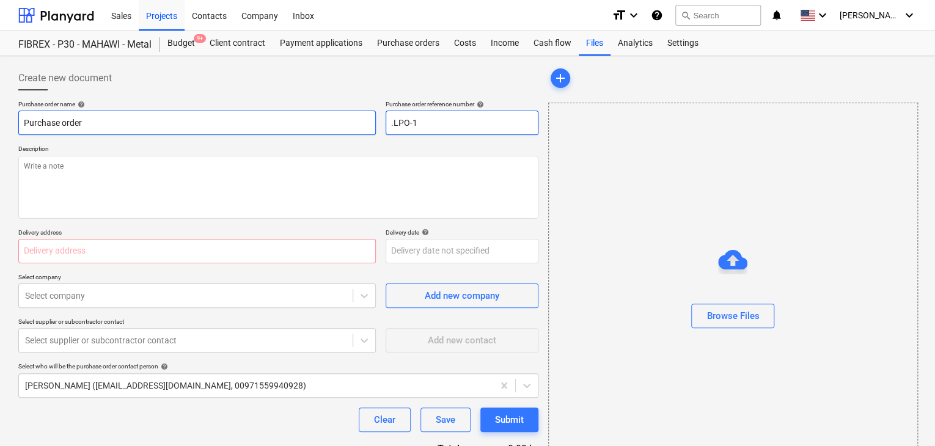
type input ".LPO-15"
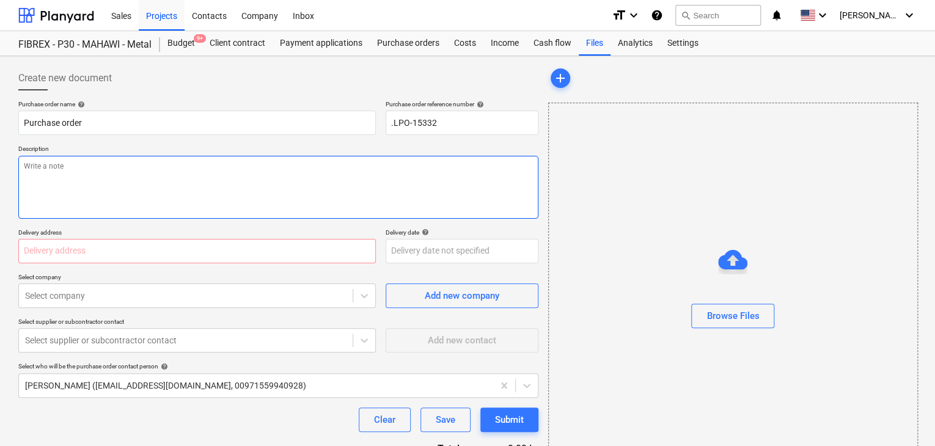
click at [155, 199] on textarea at bounding box center [278, 187] width 520 height 63
click at [58, 264] on div "Purchase order name help Purchase order Purchase order reference number help .L…" at bounding box center [278, 300] width 520 height 400
click at [78, 250] on input "text" at bounding box center [196, 251] width 357 height 24
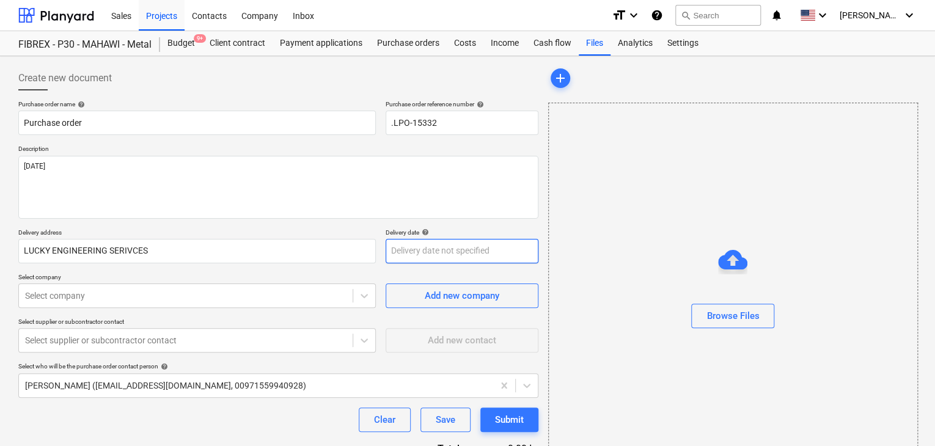
click at [406, 253] on body "Sales Projects Contacts Company Inbox format_size keyboard_arrow_down help sear…" at bounding box center [467, 223] width 935 height 446
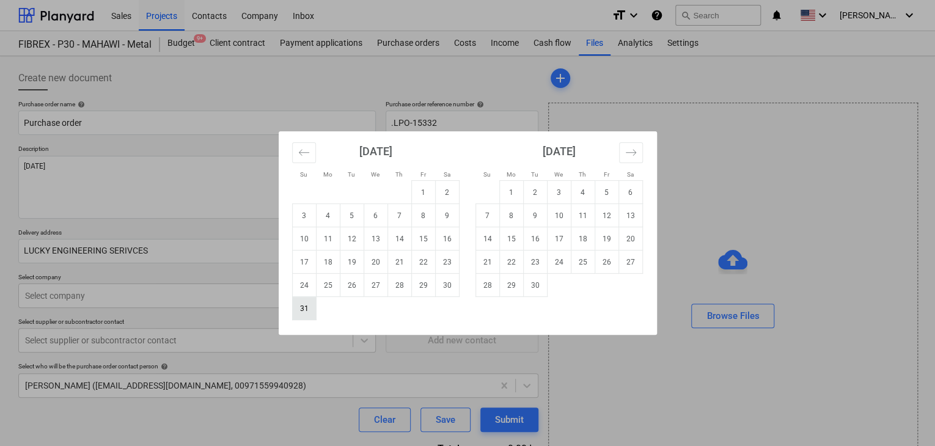
click at [301, 306] on td "31" at bounding box center [304, 308] width 24 height 23
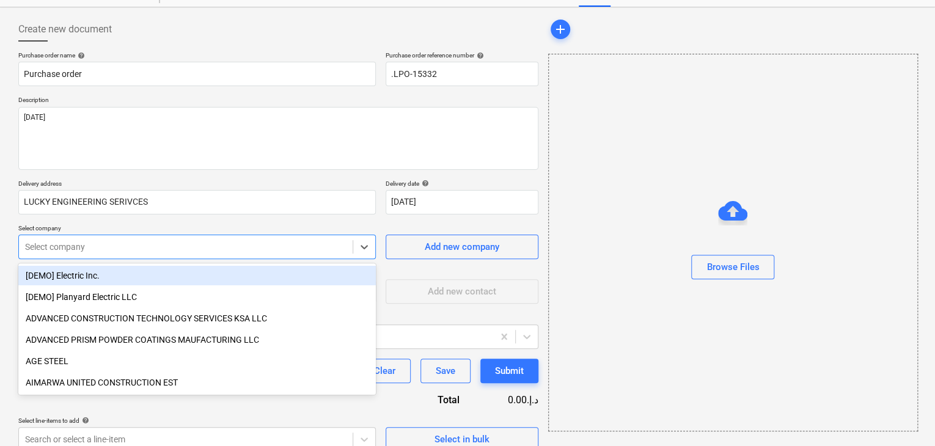
click at [120, 297] on body "Sales Projects Contacts Company Inbox format_size keyboard_arrow_down help sear…" at bounding box center [467, 174] width 935 height 446
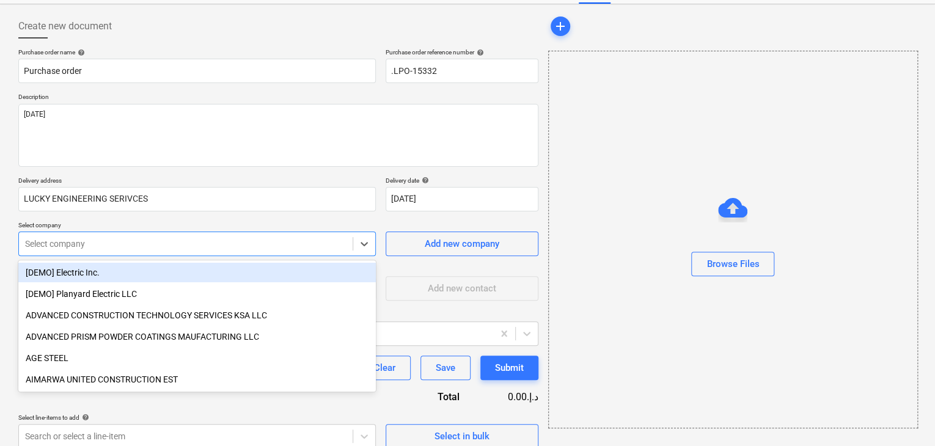
scroll to position [57, 0]
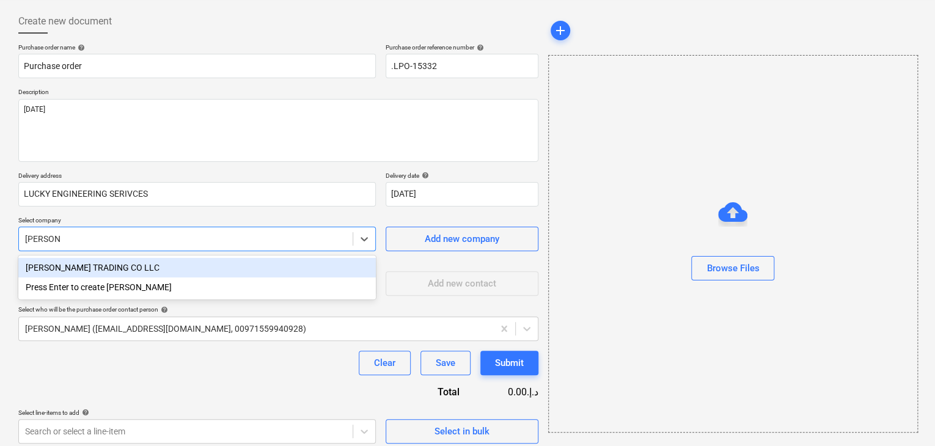
click at [132, 267] on div "[PERSON_NAME] TRADING CO LLC" at bounding box center [196, 268] width 357 height 20
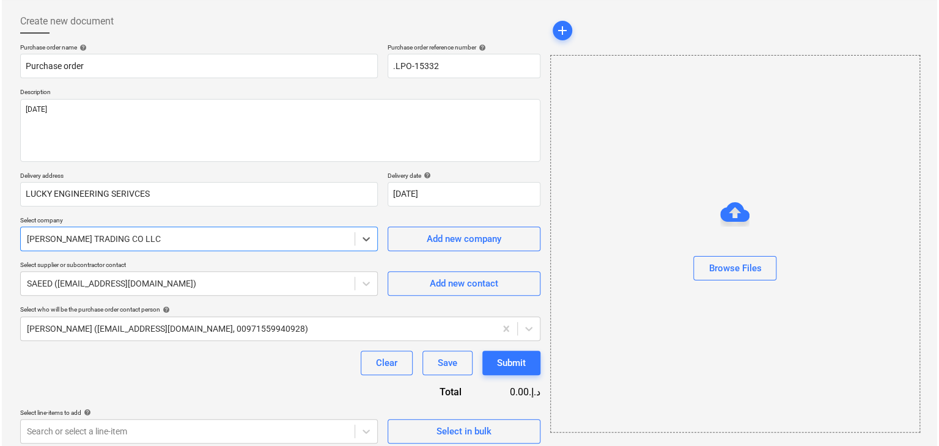
scroll to position [64, 0]
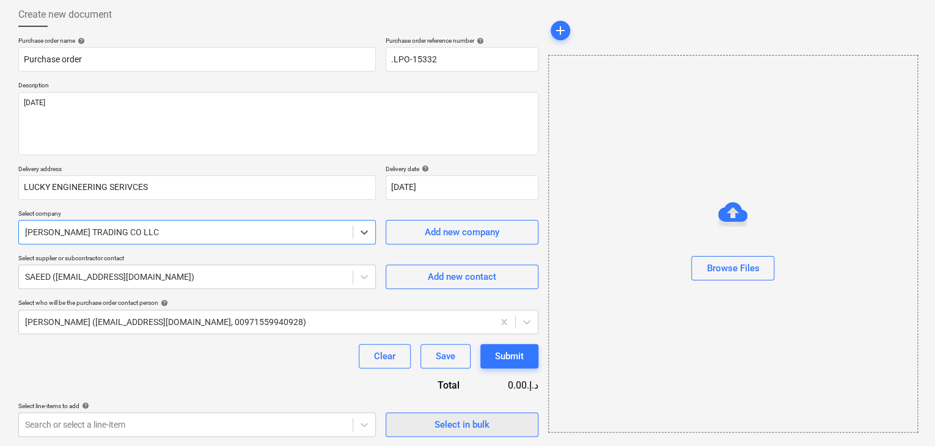
click at [471, 419] on div "Select in bulk" at bounding box center [461, 425] width 55 height 16
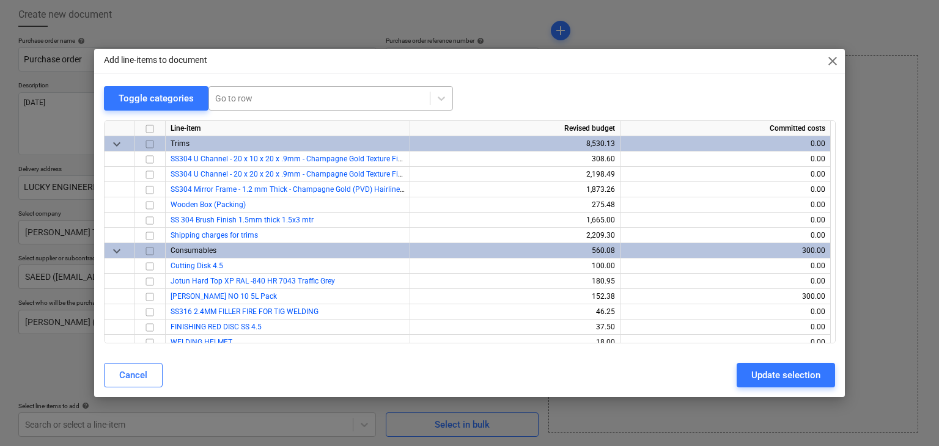
click at [253, 92] on div at bounding box center [319, 98] width 208 height 12
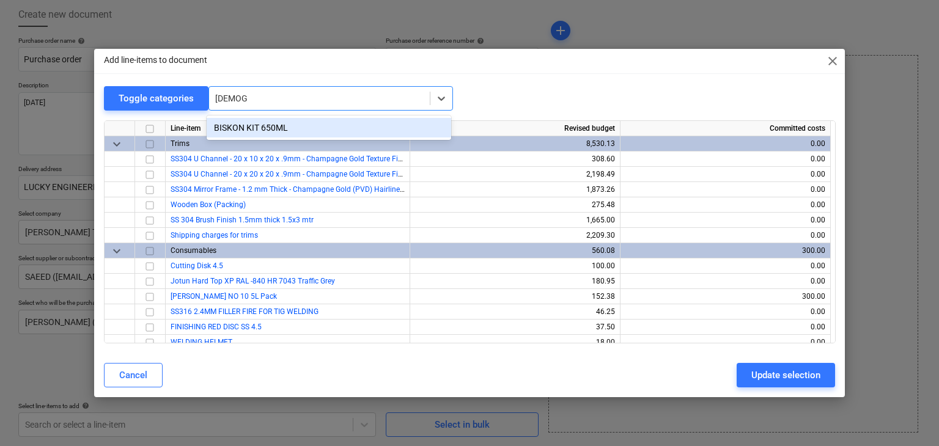
click at [265, 126] on div "BISKON KIT 650ML" at bounding box center [329, 128] width 244 height 20
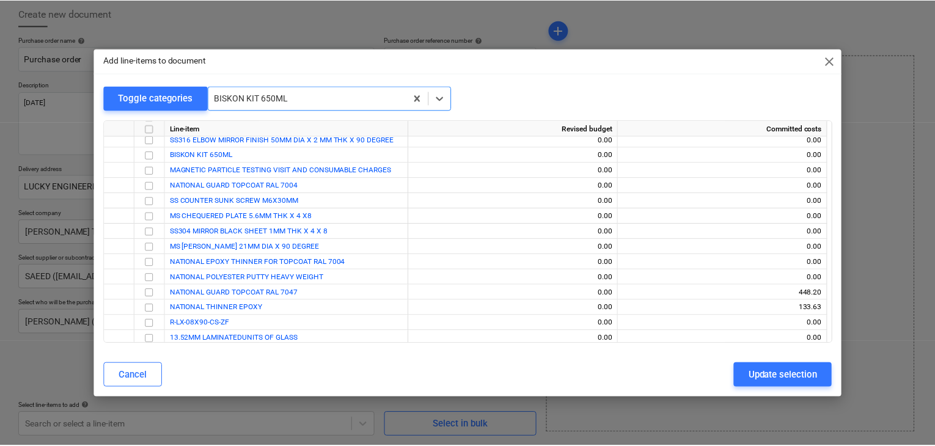
scroll to position [2414, 0]
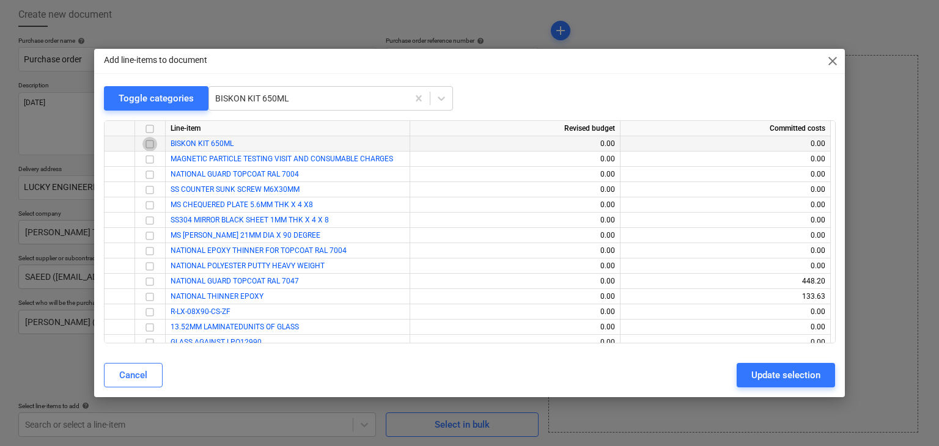
click at [150, 146] on input "checkbox" at bounding box center [149, 144] width 15 height 15
drag, startPoint x: 801, startPoint y: 377, endPoint x: 747, endPoint y: 356, distance: 58.2
click at [800, 377] on div "Update selection" at bounding box center [785, 375] width 69 height 16
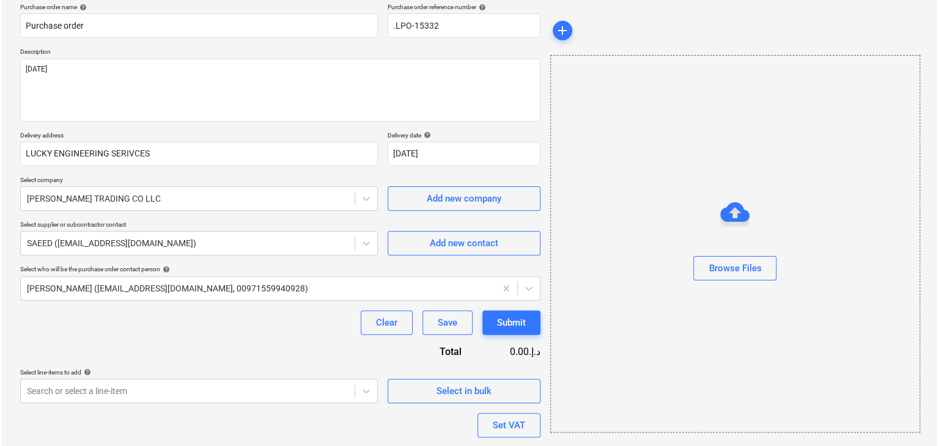
scroll to position [178, 0]
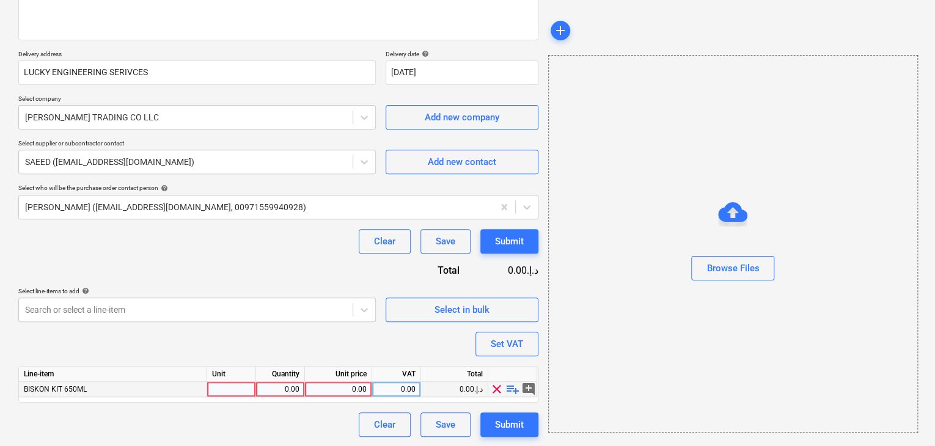
click at [216, 382] on div at bounding box center [231, 389] width 49 height 15
click at [276, 385] on div "0.00" at bounding box center [280, 389] width 38 height 15
click at [353, 387] on div "0.00" at bounding box center [338, 389] width 57 height 15
click at [642, 353] on div "Browse Files" at bounding box center [733, 244] width 370 height 378
click at [491, 343] on div "Set VAT" at bounding box center [507, 344] width 32 height 16
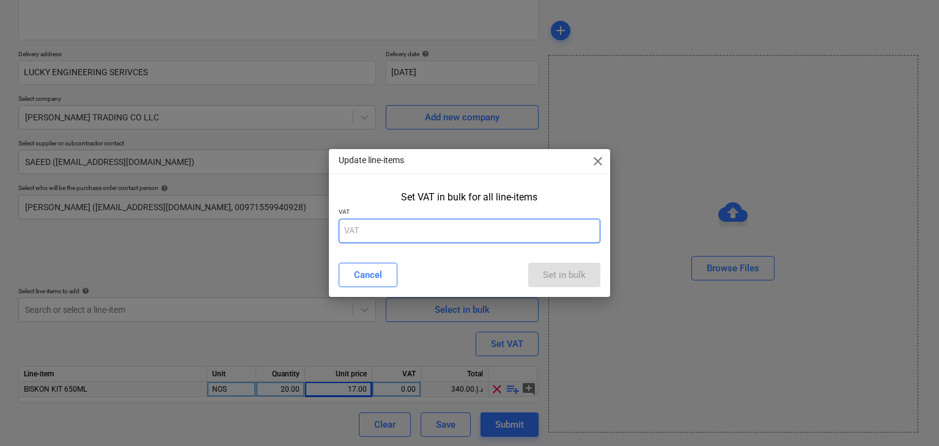
click at [398, 235] on input "text" at bounding box center [470, 231] width 262 height 24
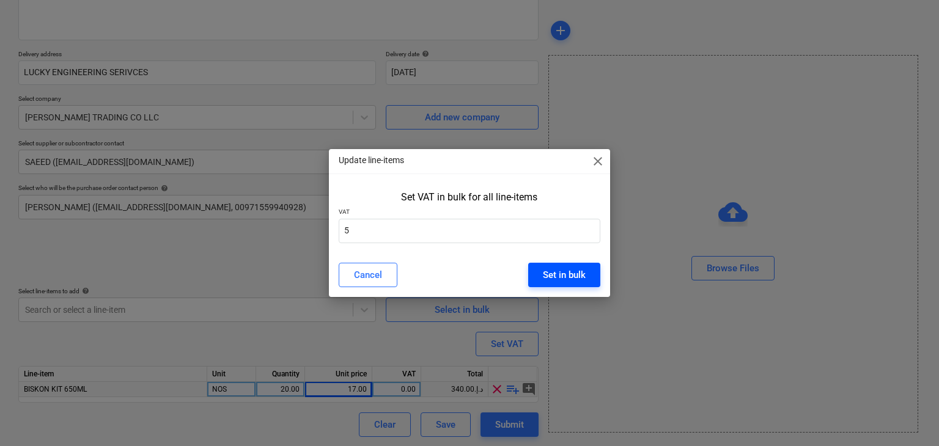
click at [560, 278] on div "Set in bulk" at bounding box center [564, 275] width 43 height 16
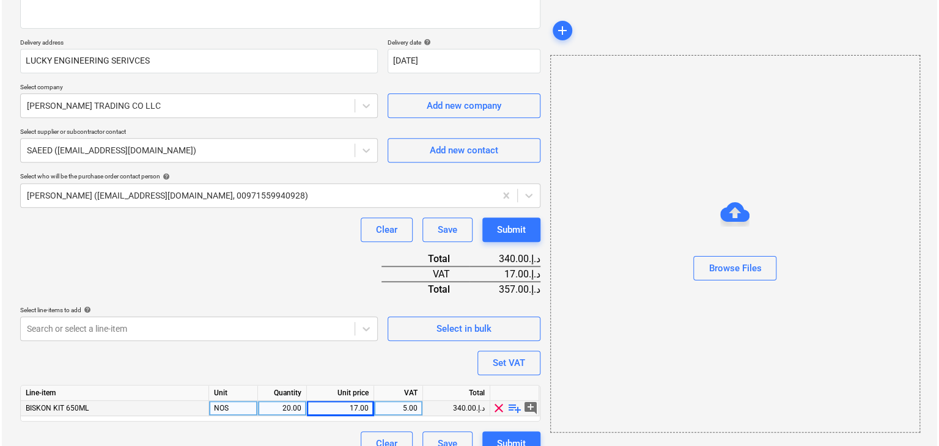
scroll to position [209, 0]
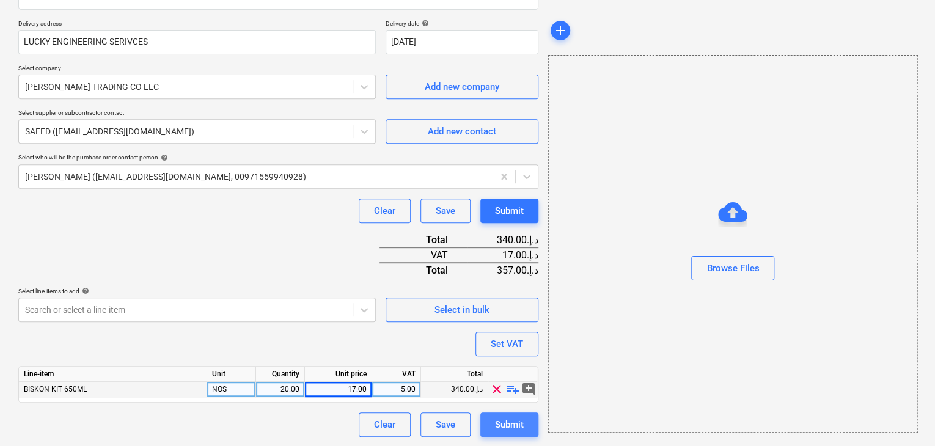
click at [518, 422] on div "Submit" at bounding box center [509, 425] width 29 height 16
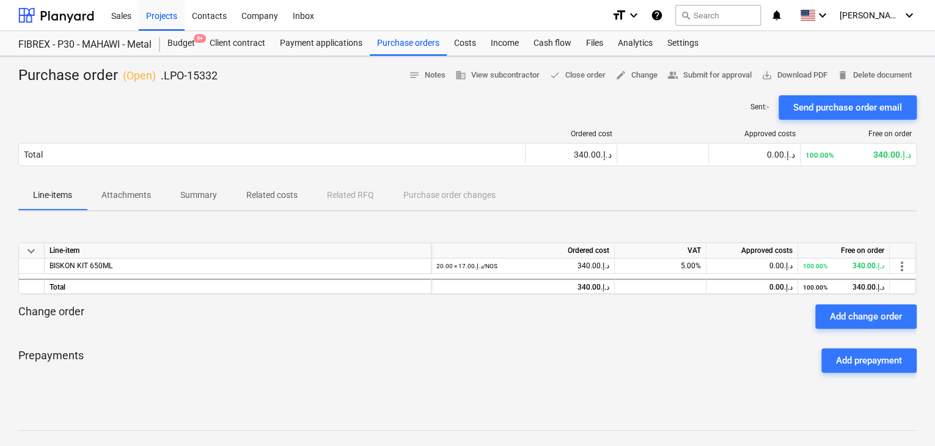
click at [804, 62] on div "Purchase order ( Open ) .LPO-15332 notes Notes business View subcontractor done…" at bounding box center [467, 321] width 935 height 530
click at [791, 82] on button "save_alt Download PDF" at bounding box center [794, 75] width 76 height 19
click at [155, 15] on div "Projects" at bounding box center [162, 14] width 46 height 31
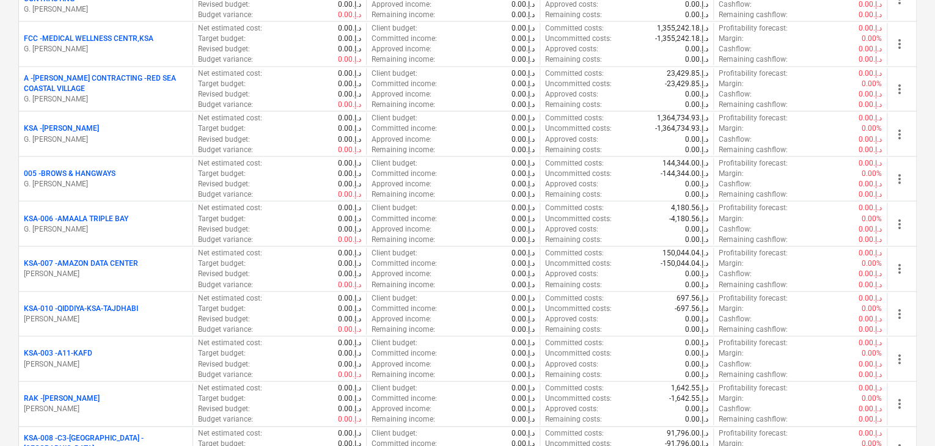
scroll to position [1283, 0]
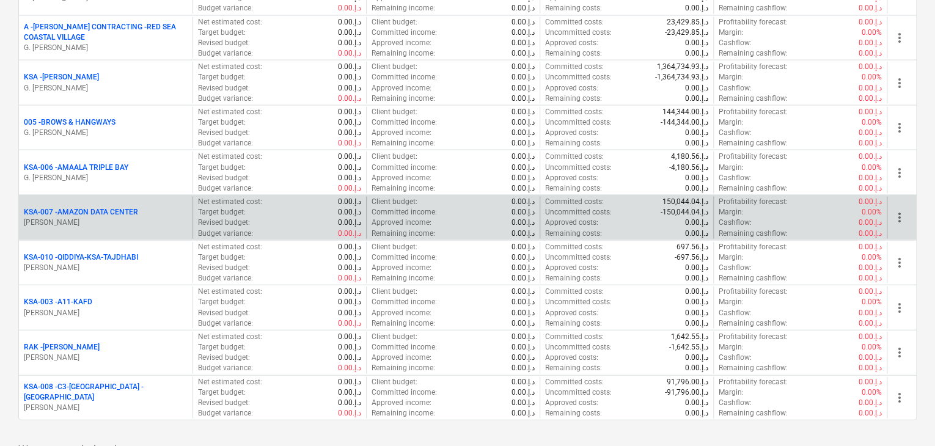
click at [104, 225] on div "KSA-007 - AMAZON DATA CENTER [PERSON_NAME]" at bounding box center [106, 218] width 174 height 42
click at [114, 225] on div "KSA-007 - AMAZON DATA CENTER [PERSON_NAME]" at bounding box center [106, 218] width 174 height 42
click at [133, 225] on div "KSA-007 - AMAZON DATA CENTER [PERSON_NAME]" at bounding box center [106, 218] width 174 height 42
click at [163, 197] on div "KSA-007 - AMAZON DATA CENTER [PERSON_NAME]" at bounding box center [106, 218] width 174 height 42
click at [155, 211] on div "KSA-007 - AMAZON DATA CENTER" at bounding box center [106, 212] width 164 height 10
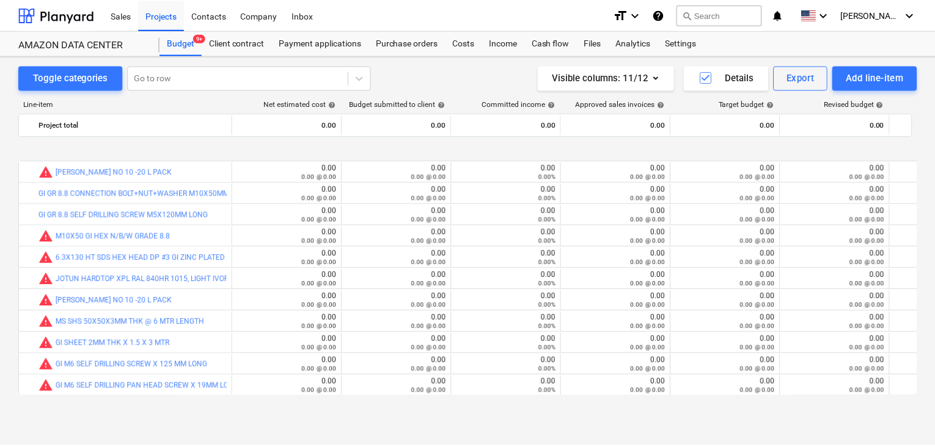
scroll to position [367, 0]
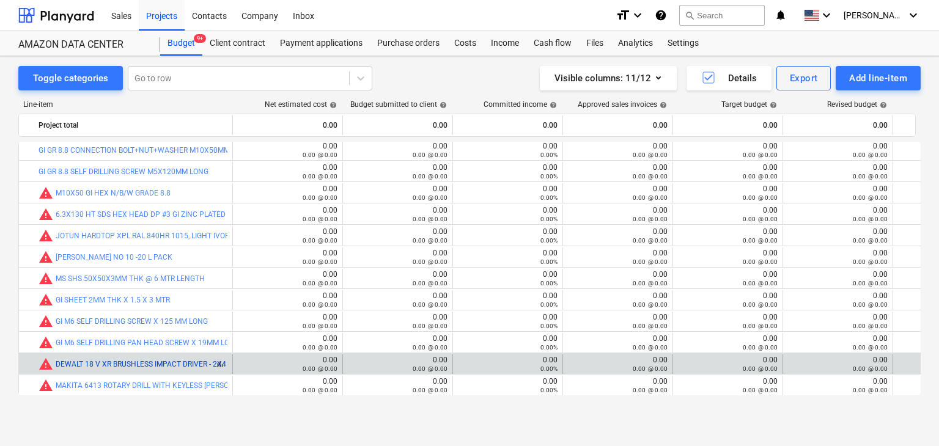
click at [188, 365] on link "DEWALT 18 V XR BRUSHLESS IMPACT DRIVER - 2X4 AH" at bounding box center [147, 364] width 183 height 9
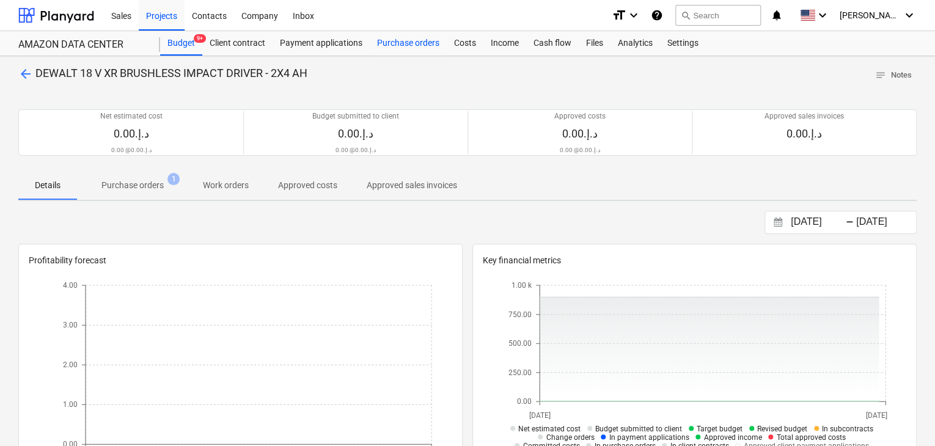
click at [406, 38] on div "Purchase orders" at bounding box center [408, 43] width 77 height 24
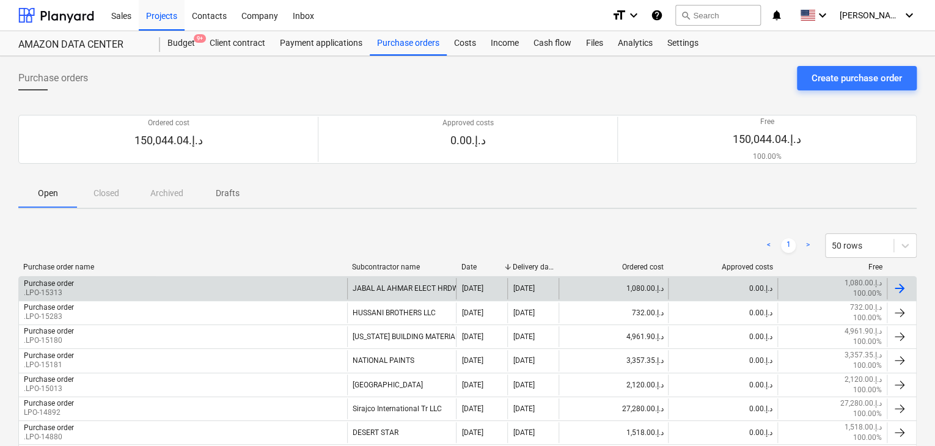
click at [109, 284] on div "Purchase order .LPO-15313" at bounding box center [183, 288] width 328 height 21
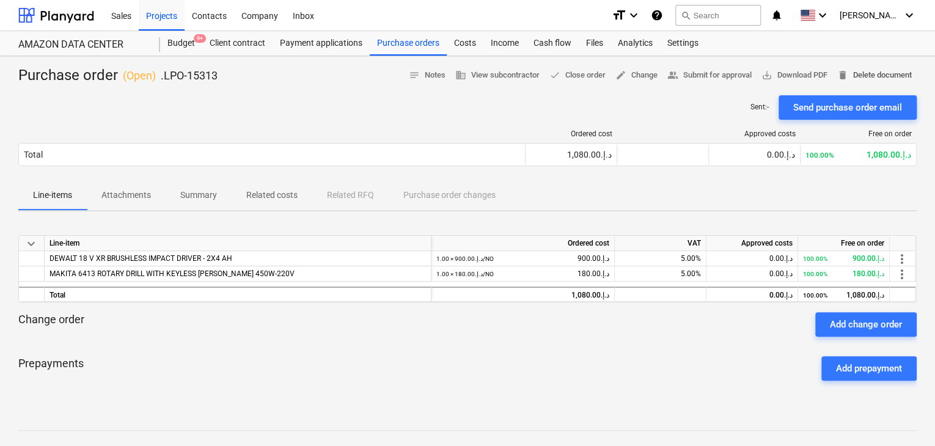
click at [889, 72] on span "delete Delete document" at bounding box center [874, 75] width 75 height 14
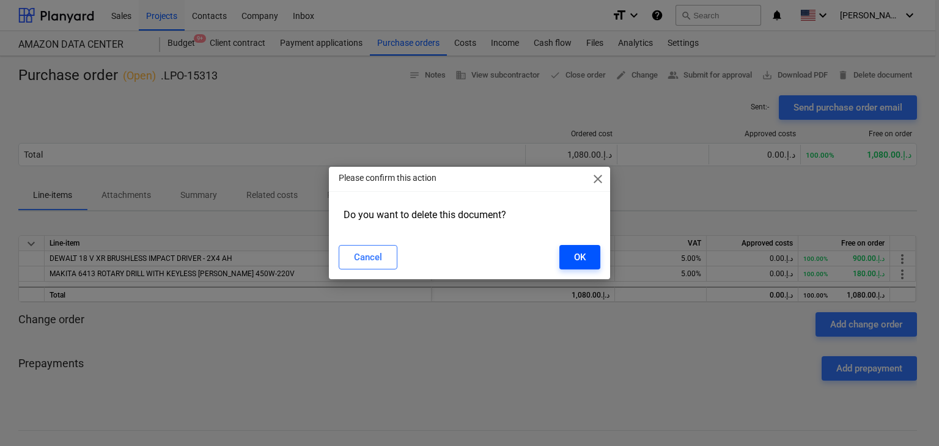
click at [583, 252] on div "OK" at bounding box center [580, 257] width 12 height 16
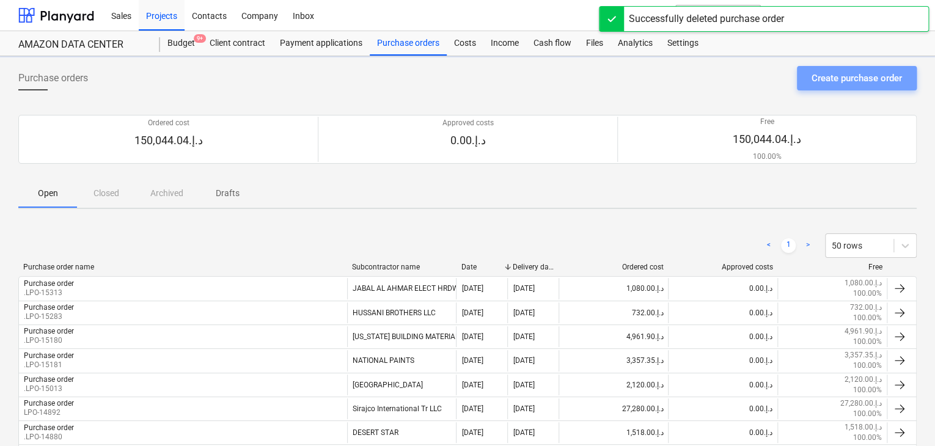
click at [871, 73] on div "Create purchase order" at bounding box center [856, 78] width 90 height 16
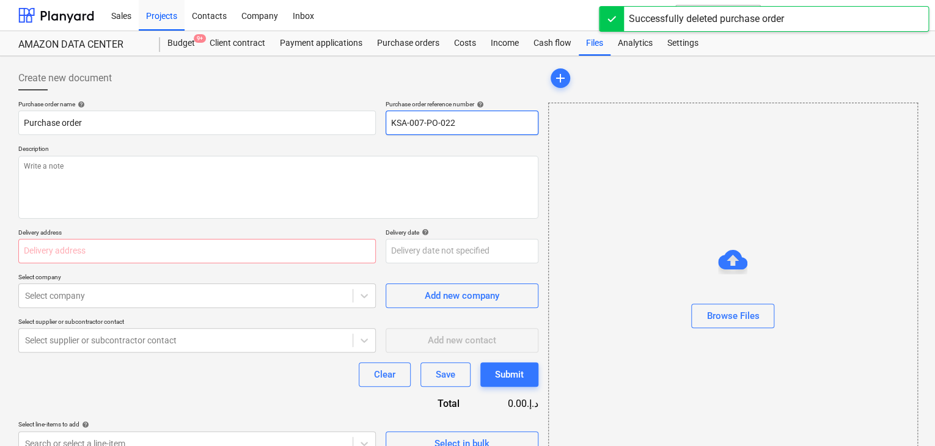
drag, startPoint x: 463, startPoint y: 120, endPoint x: 378, endPoint y: 117, distance: 85.0
click at [378, 117] on div "Purchase order name help Purchase order Purchase order reference number help KS…" at bounding box center [278, 117] width 520 height 35
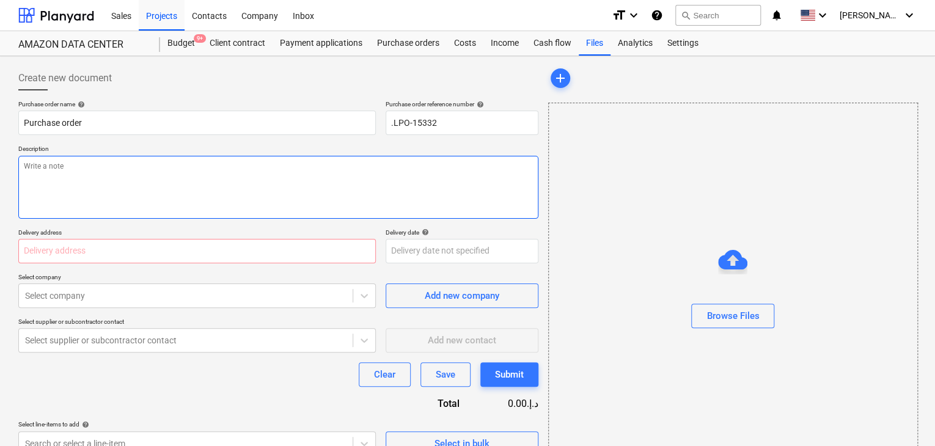
click at [261, 196] on textarea at bounding box center [278, 187] width 520 height 63
click at [213, 247] on input "text" at bounding box center [196, 251] width 357 height 24
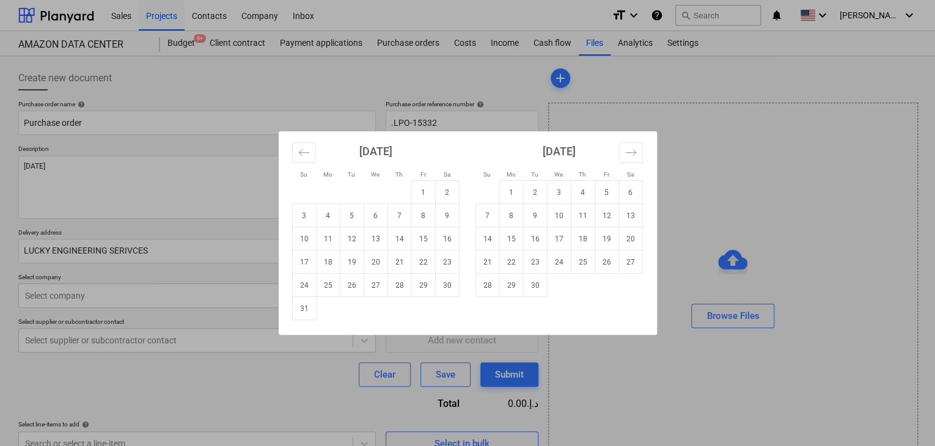
click at [464, 255] on body "Sales Projects Contacts Company Inbox format_size keyboard_arrow_down help sear…" at bounding box center [467, 223] width 935 height 446
click at [311, 309] on td "31" at bounding box center [304, 308] width 24 height 23
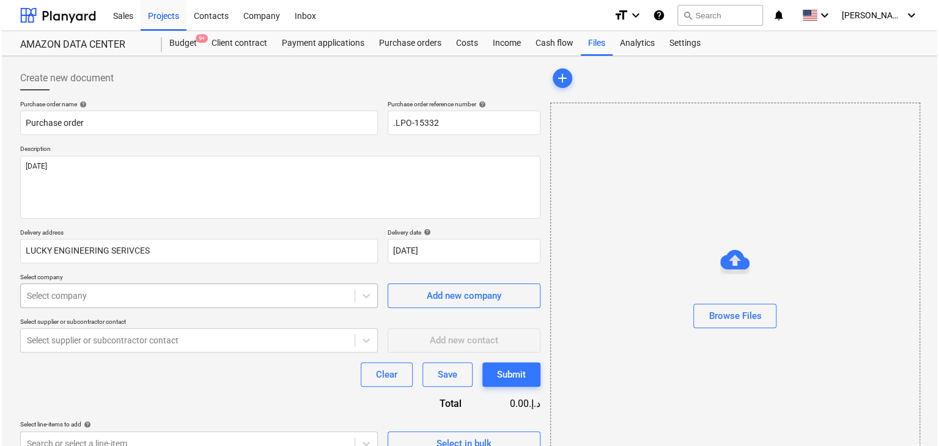
scroll to position [43, 0]
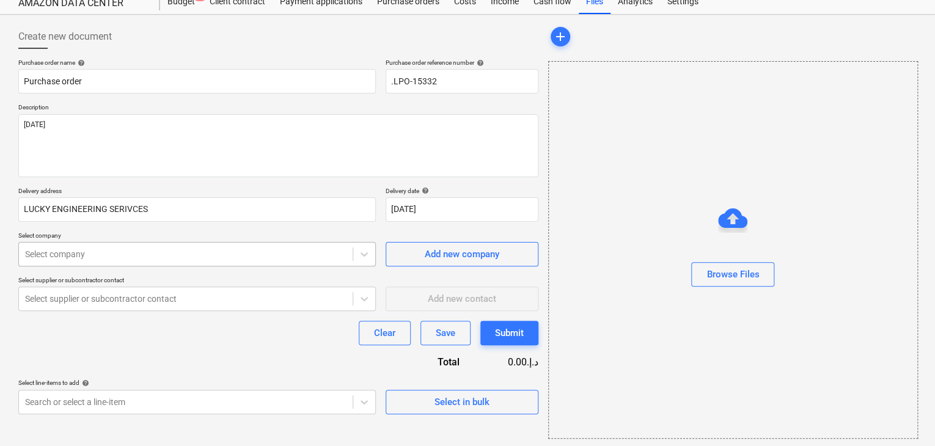
click at [231, 293] on body "Sales Projects Contacts Company Inbox format_size keyboard_arrow_down help sear…" at bounding box center [467, 181] width 935 height 446
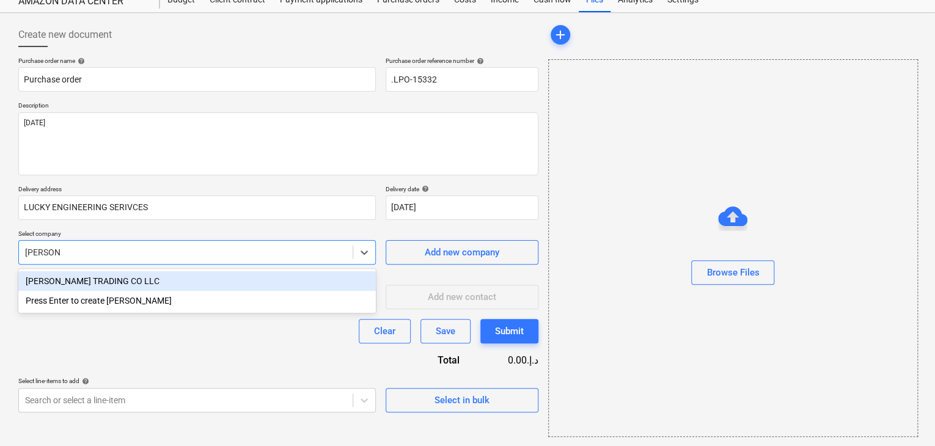
click at [230, 280] on div "[PERSON_NAME] TRADING CO LLC" at bounding box center [196, 281] width 357 height 20
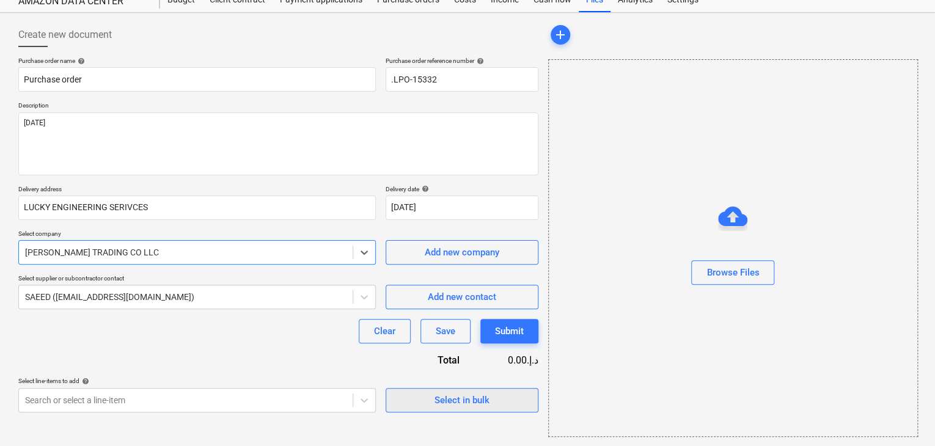
click at [418, 401] on span "Select in bulk" at bounding box center [462, 400] width 122 height 16
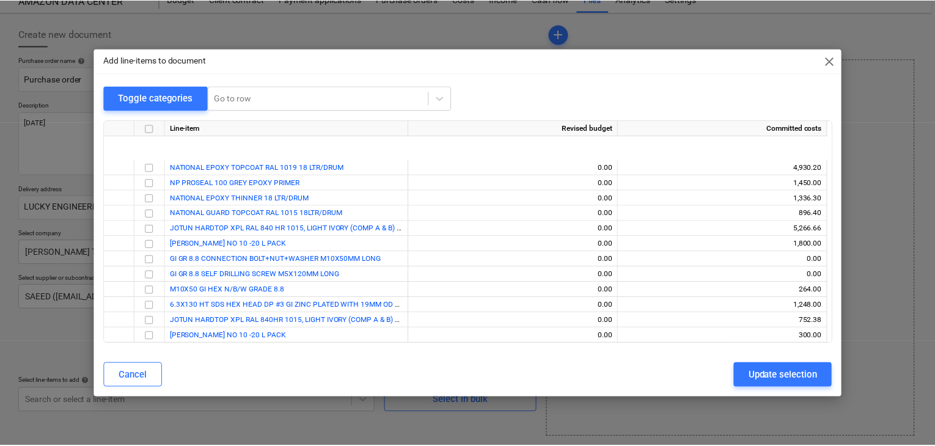
scroll to position [236, 0]
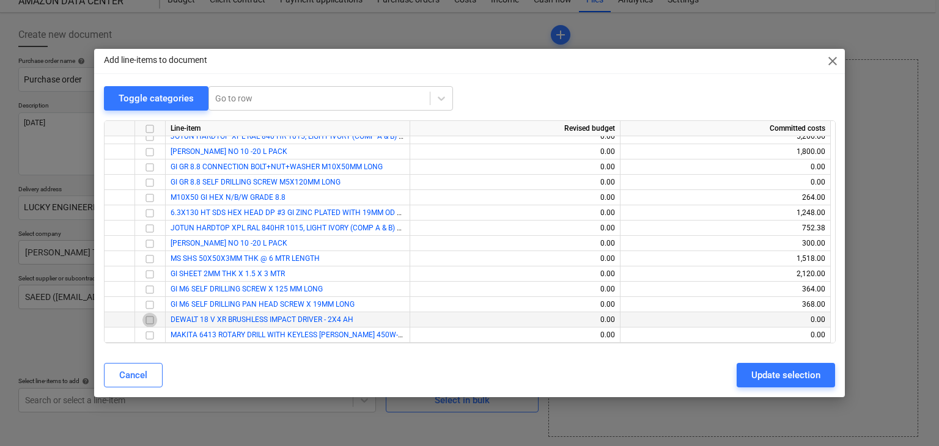
click at [147, 315] on input "checkbox" at bounding box center [149, 320] width 15 height 15
click at [147, 333] on input "checkbox" at bounding box center [149, 335] width 15 height 15
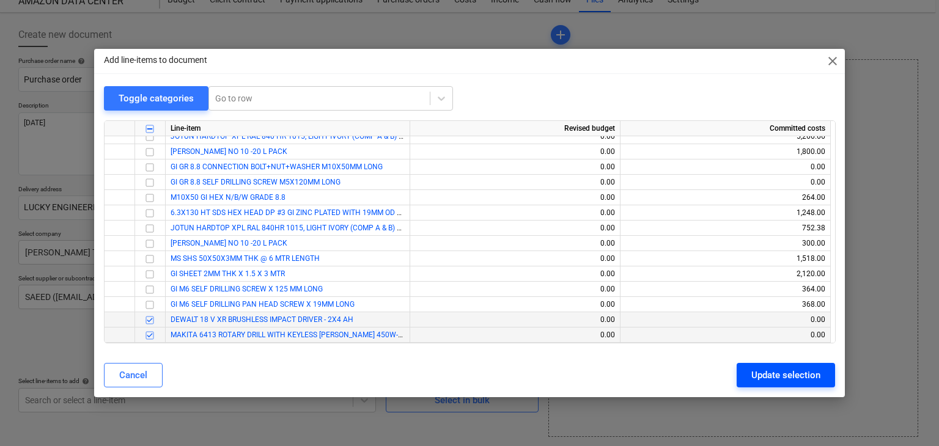
click at [774, 372] on div "Update selection" at bounding box center [785, 375] width 69 height 16
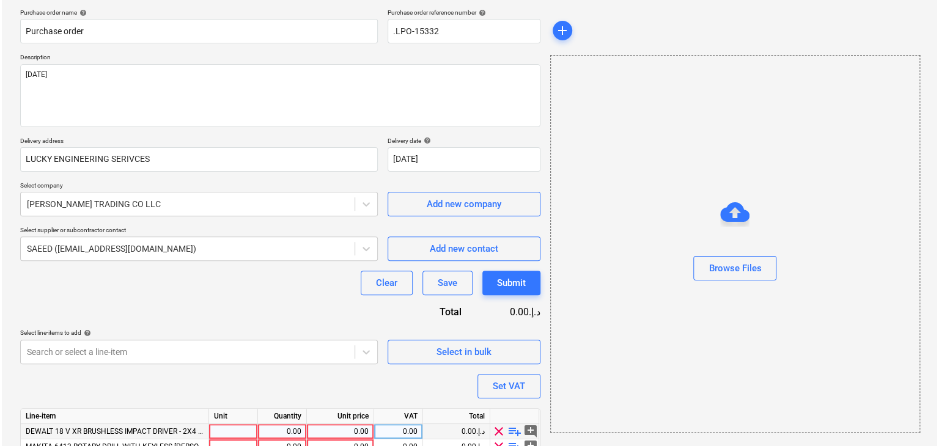
scroll to position [149, 0]
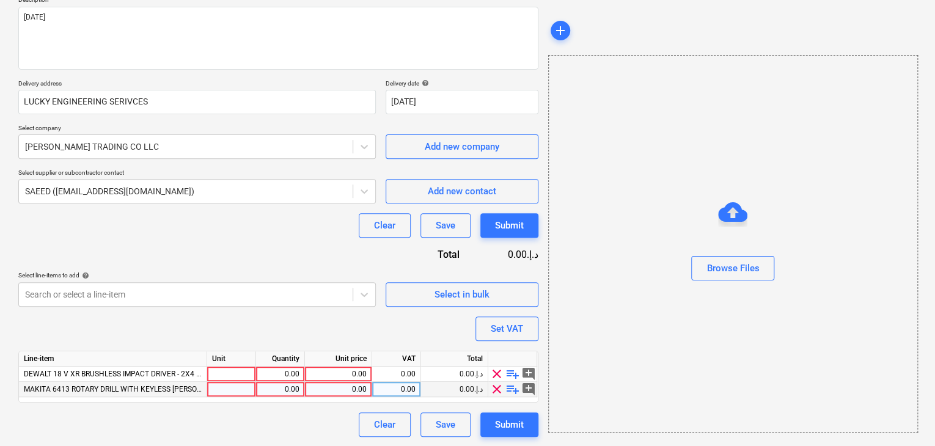
click at [218, 383] on div at bounding box center [231, 389] width 49 height 15
click at [225, 375] on div at bounding box center [231, 374] width 49 height 15
click at [287, 375] on div "0.00" at bounding box center [280, 374] width 38 height 15
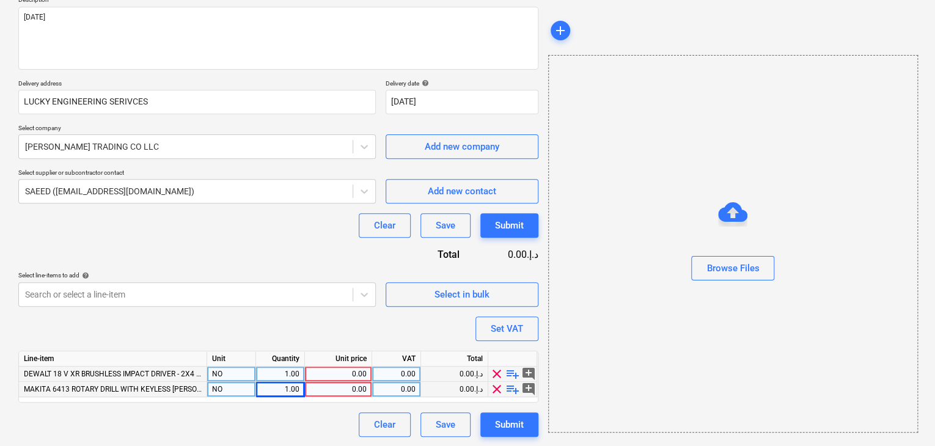
click at [339, 374] on div "0.00" at bounding box center [338, 374] width 57 height 15
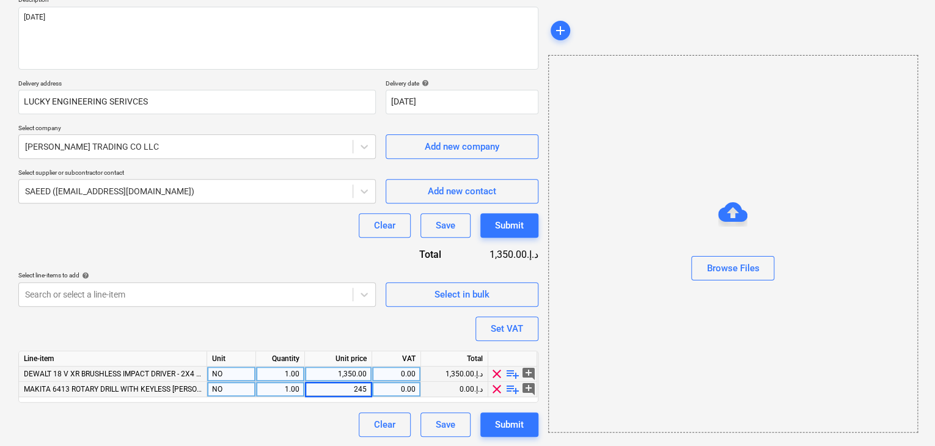
click at [588, 316] on div "Browse Files" at bounding box center [733, 244] width 370 height 378
click at [523, 326] on button "Set VAT" at bounding box center [506, 329] width 63 height 24
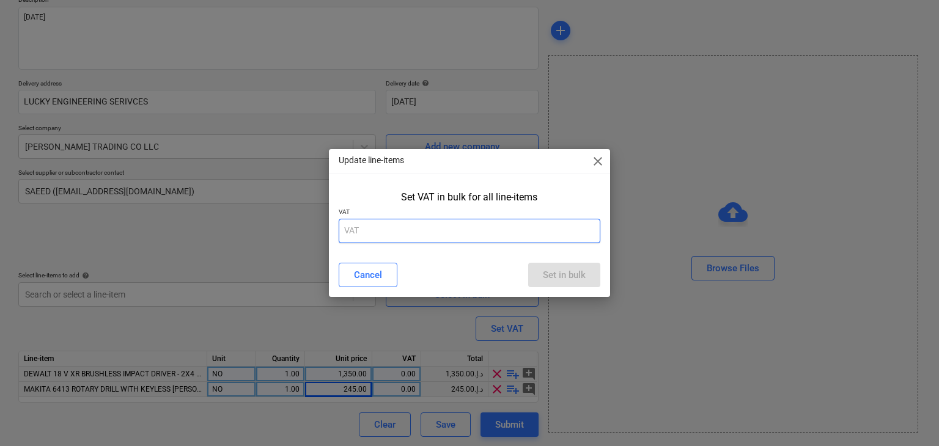
click at [412, 231] on input "text" at bounding box center [470, 231] width 262 height 24
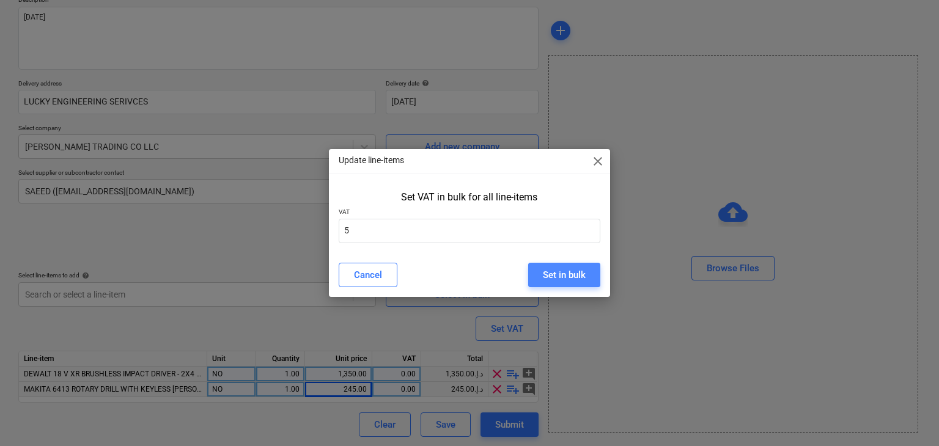
click at [568, 275] on div "Set in bulk" at bounding box center [564, 275] width 43 height 16
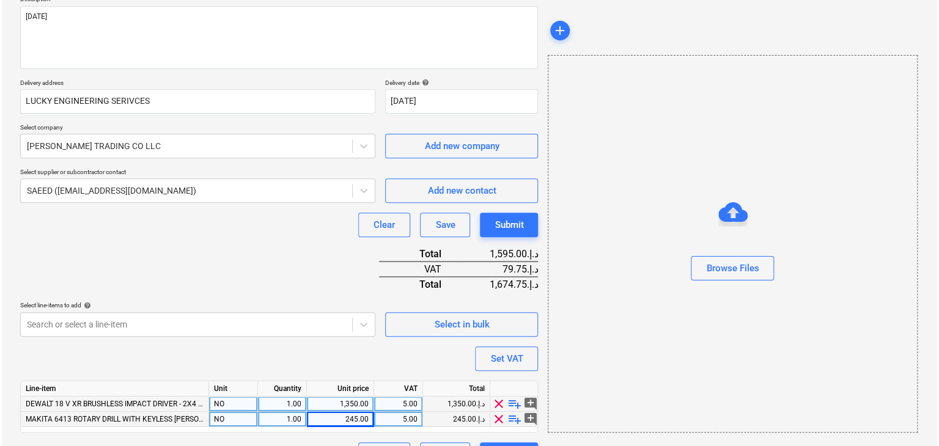
scroll to position [180, 0]
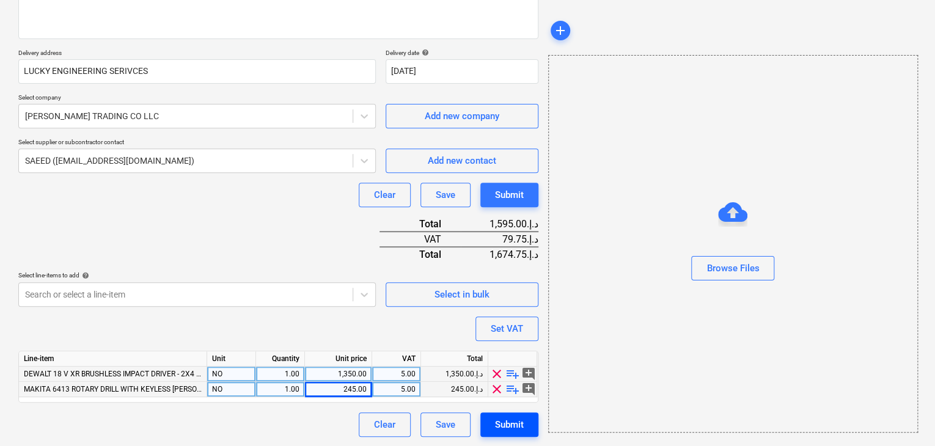
click at [500, 428] on div "Submit" at bounding box center [509, 425] width 29 height 16
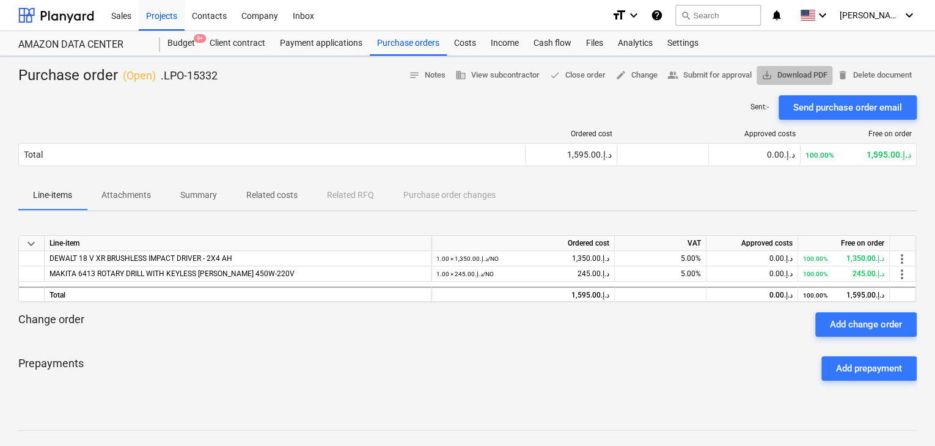
click at [791, 77] on span "save_alt Download PDF" at bounding box center [794, 75] width 66 height 14
click at [170, 16] on div "Projects" at bounding box center [162, 14] width 46 height 31
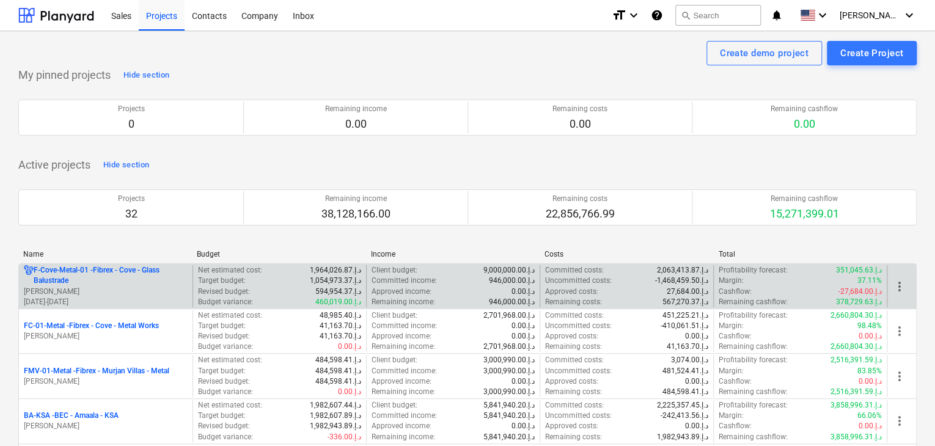
scroll to position [122, 0]
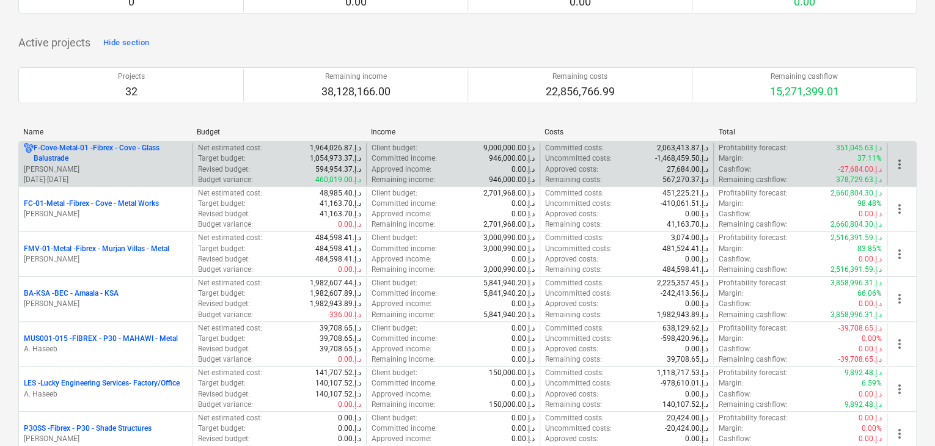
click at [97, 175] on p "[DATE] - [DATE]" at bounding box center [106, 180] width 164 height 10
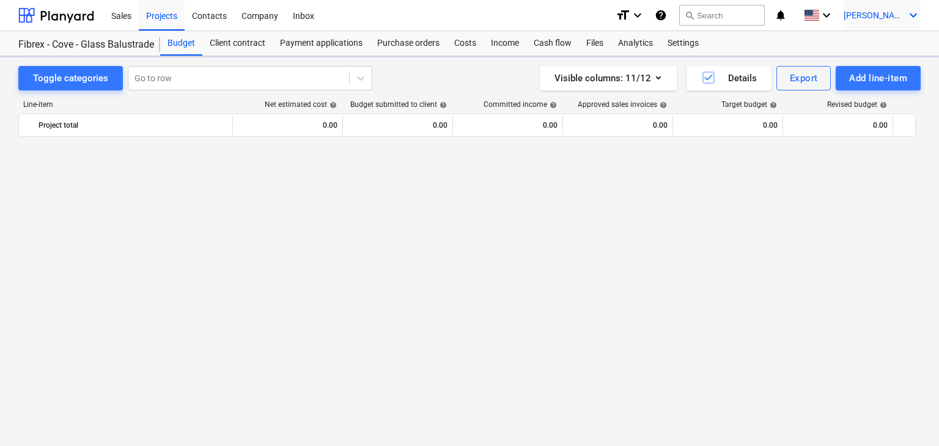
scroll to position [6013, 0]
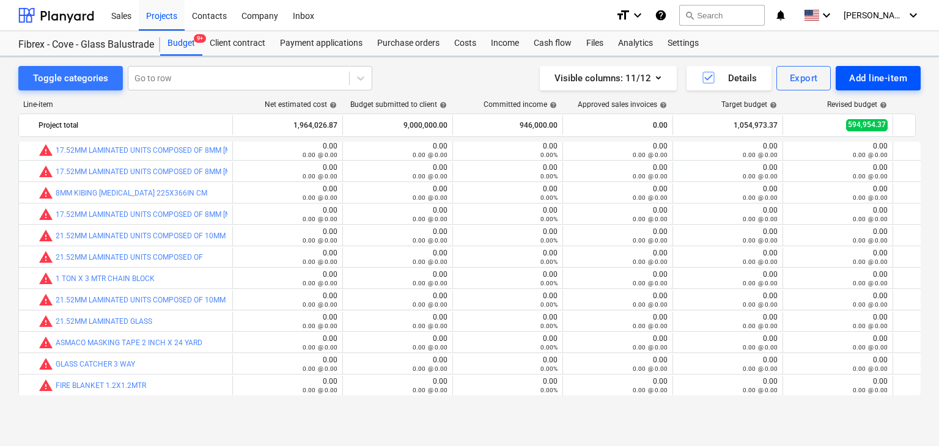
click at [852, 74] on div "Add line-item" at bounding box center [878, 78] width 58 height 16
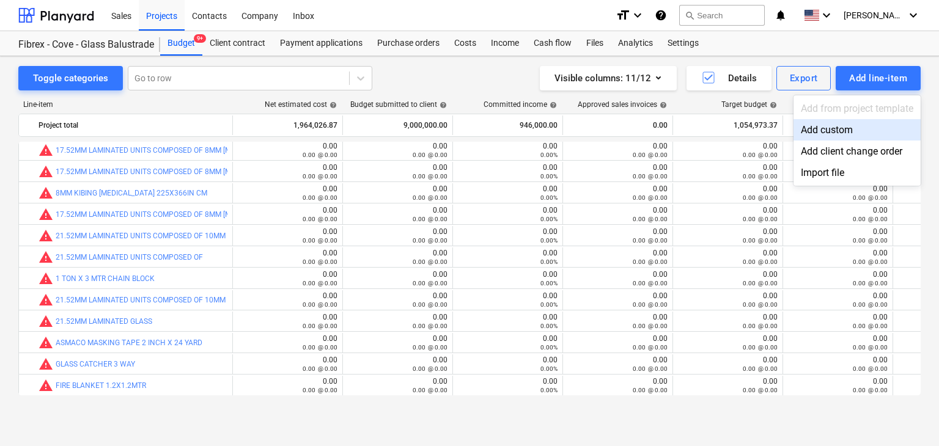
click at [827, 131] on div "Add custom" at bounding box center [856, 129] width 127 height 21
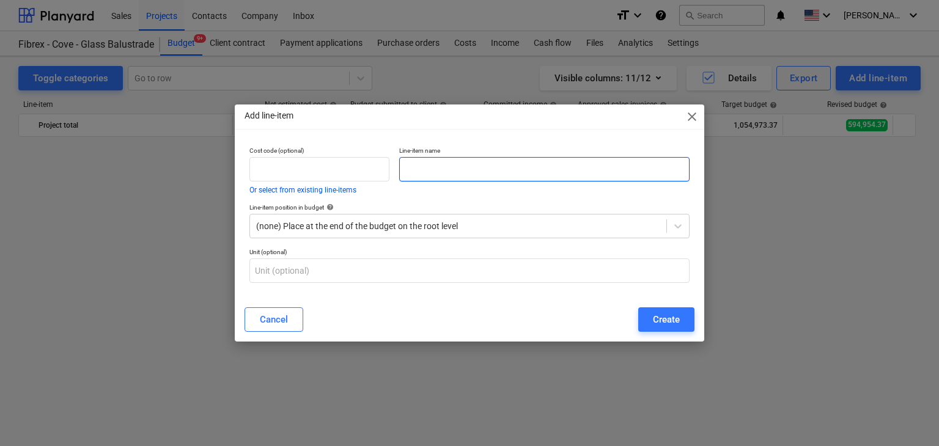
click at [494, 181] on div "Line-item name" at bounding box center [544, 170] width 300 height 57
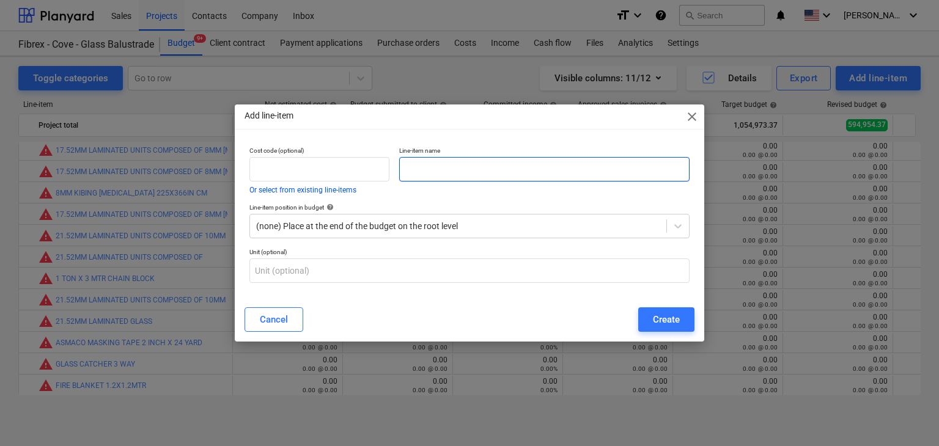
click at [491, 172] on input "text" at bounding box center [544, 169] width 290 height 24
paste input "10MM CLEAR +1.52 MM PVB+10 MM CLEAR LAMINATION TEMPERED HS GLASS WITH 2 HEIGHT …"
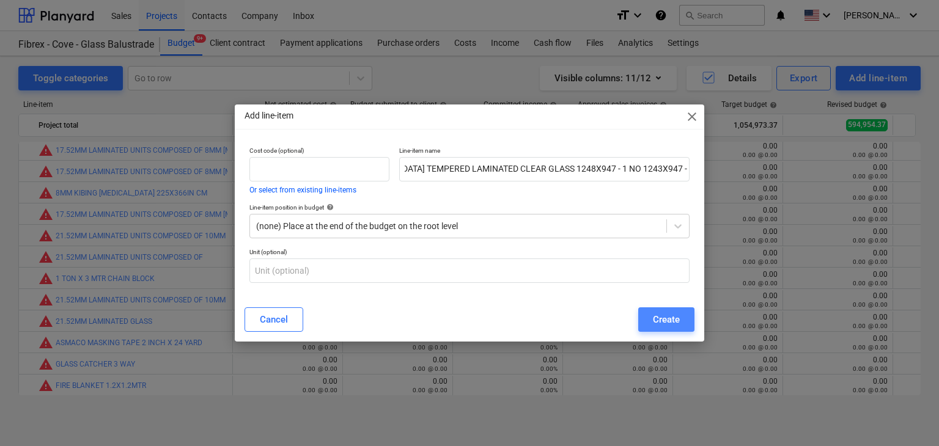
click at [675, 316] on div "Create" at bounding box center [666, 320] width 27 height 16
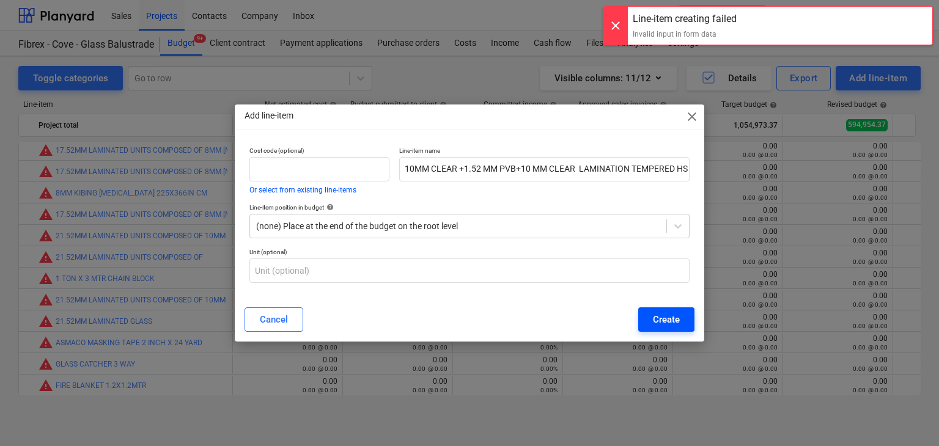
click at [660, 324] on div "Create" at bounding box center [666, 320] width 27 height 16
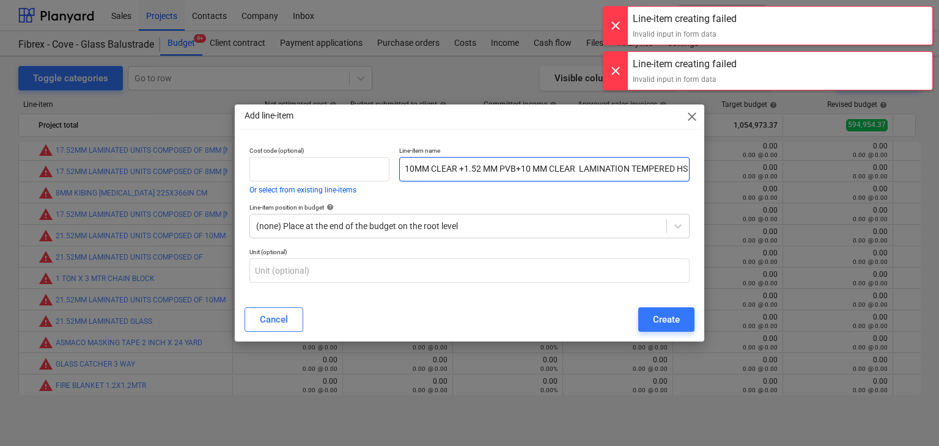
click at [634, 166] on input "10MM CLEAR +1.52 MM PVB+10 MM CLEAR LAMINATION TEMPERED HS GLASS WITH 2 HEIGHT …" at bounding box center [544, 169] width 290 height 24
click at [681, 170] on input "10MM CLEAR +1.52 MM PVB+10 MM CLEAR LAMINATION TEMPERED HS GLASS WITH 2 HEIGHT …" at bounding box center [544, 169] width 290 height 24
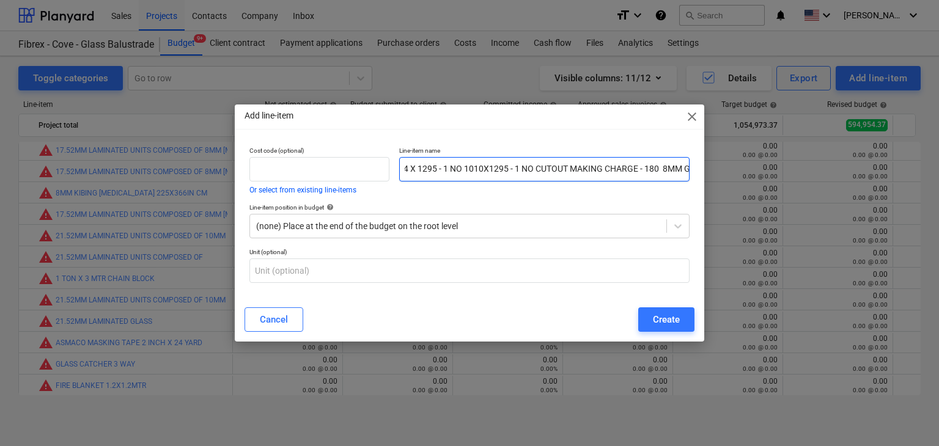
scroll to position [0, 718]
click at [655, 164] on input "10MM CLEAR +1.52 MM PVB+10 MM CLEAR LAMINATION TEMPERED HS GLASS WITH 2 HEIGHT …" at bounding box center [544, 169] width 290 height 24
click at [428, 169] on input "10MM CLEAR +1.52 MM PVB+10 MM CLEAR LAMINATION TEMPERED HS GLASS WITH 2 HEIGHT …" at bounding box center [544, 169] width 290 height 24
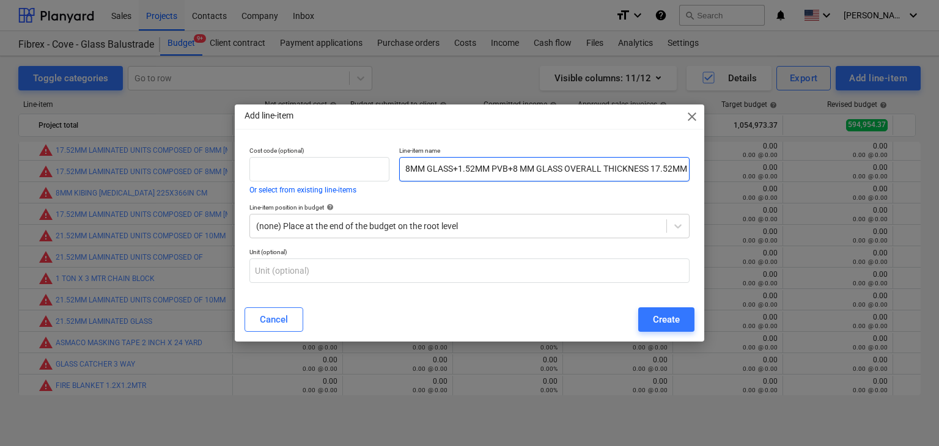
click at [406, 170] on input "10MM CLEAR +1.52 MM PVB+10 MM CLEAR LAMINATION TEMPERED HS GLASS WITH 2 HEIGHT …" at bounding box center [544, 169] width 290 height 24
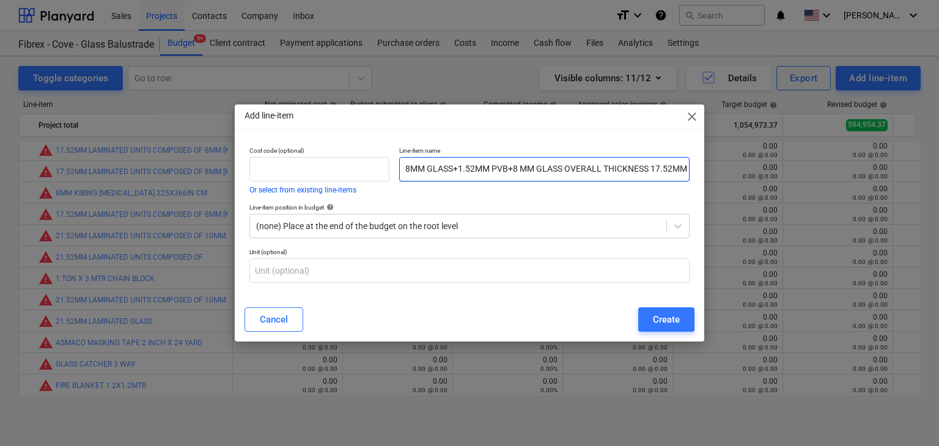
click at [414, 167] on input "10MM CLEAR +1.52 MM PVB+10 MM CLEAR LAMINATION TEMPERED HS GLASS WITH 2 HEIGHT …" at bounding box center [544, 169] width 290 height 24
click at [406, 172] on input "10MM CLEAR +1.52 MM PVB+10 MM CLEAR LAMINATION TEMPERED HS GLASS WITH 2 HEIGHT …" at bounding box center [544, 169] width 290 height 24
click at [412, 168] on input "10MM CLEAR +1.52 MM PVB+10 MM CLEAR LAMINATION TEMPERED HS GLASS WITH 2 HEIGHT …" at bounding box center [544, 169] width 290 height 24
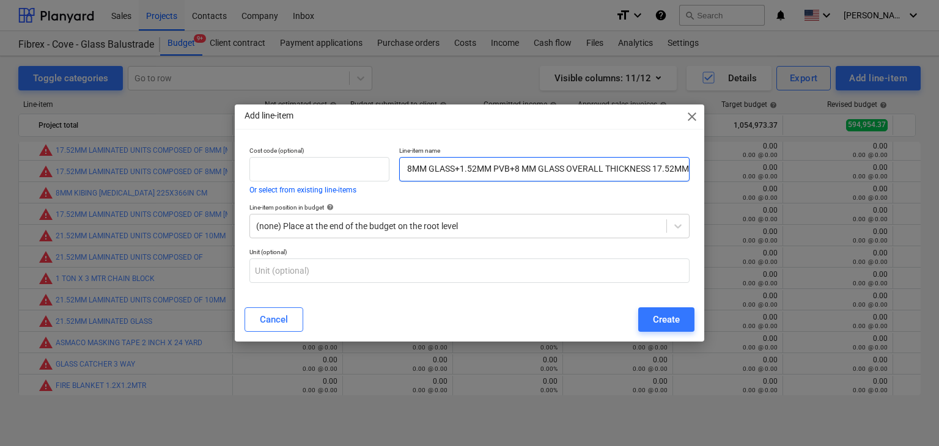
click at [409, 169] on input "10MM CLEAR +1.52 MM PVB+10 MM CLEAR LAMINATION TEMPERED HS GLASS WITH 2 HEIGHT …" at bounding box center [544, 169] width 290 height 24
click at [403, 169] on input "10MM CLEAR +1.52 MM PVB+10 MM CLEAR LAMINATION TEMPERED HS GLASS WITH 2 HEIGHT …" at bounding box center [544, 169] width 290 height 24
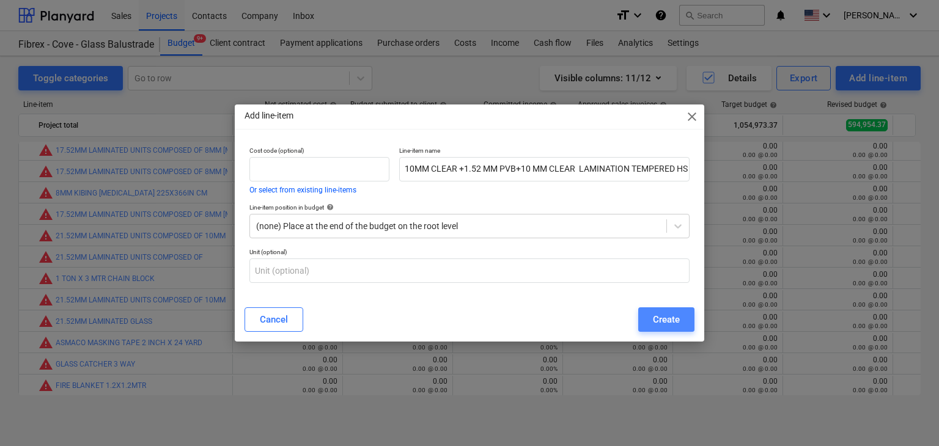
click at [686, 321] on button "Create" at bounding box center [666, 319] width 56 height 24
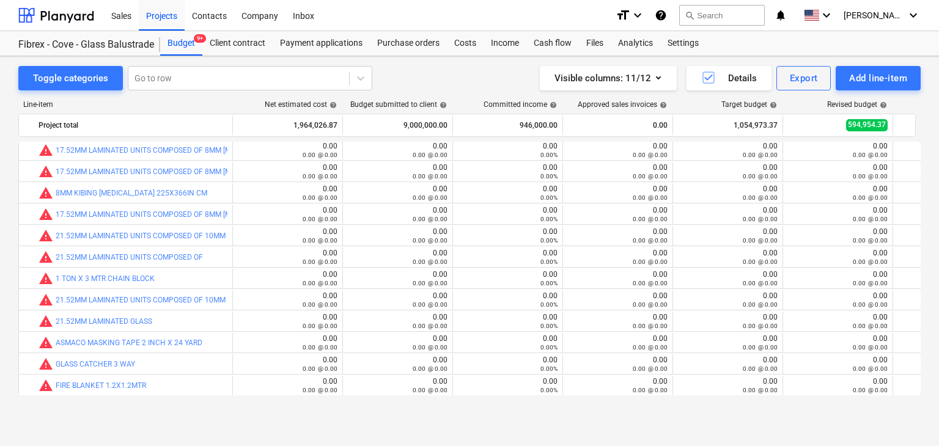
click at [677, 320] on div "edit 0.00 0.00 @ 0.00" at bounding box center [728, 322] width 110 height 20
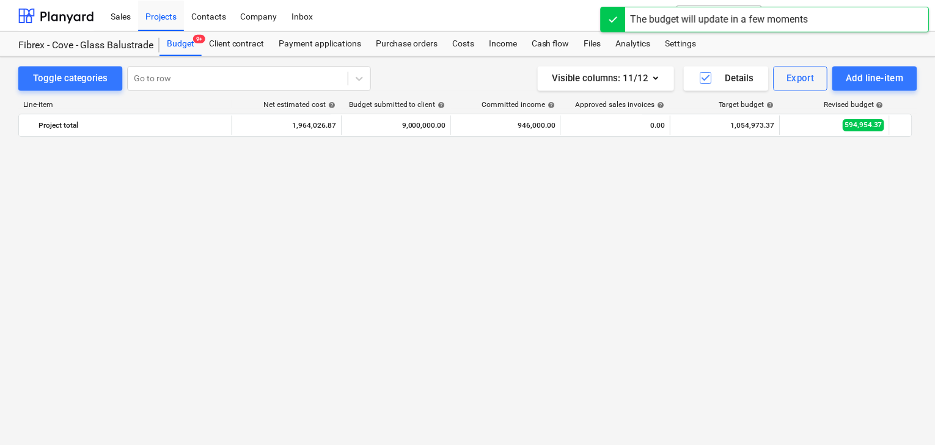
scroll to position [6013, 0]
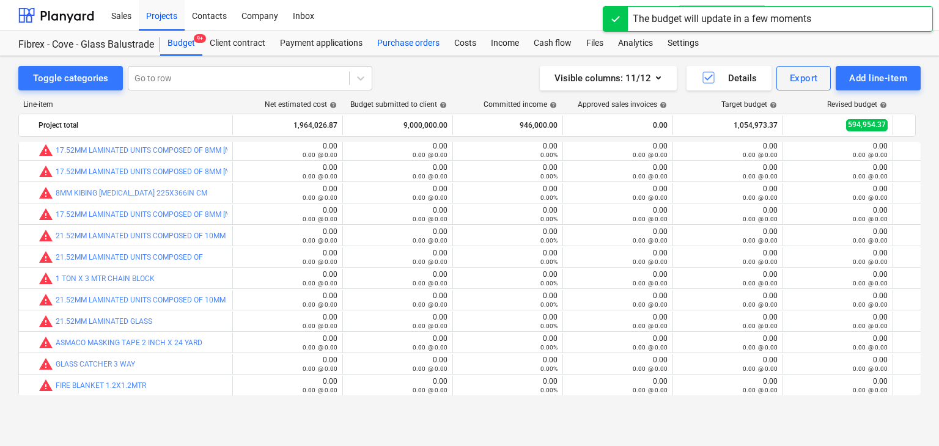
click at [403, 43] on div "Purchase orders" at bounding box center [408, 43] width 77 height 24
